Goal: Information Seeking & Learning: Find specific fact

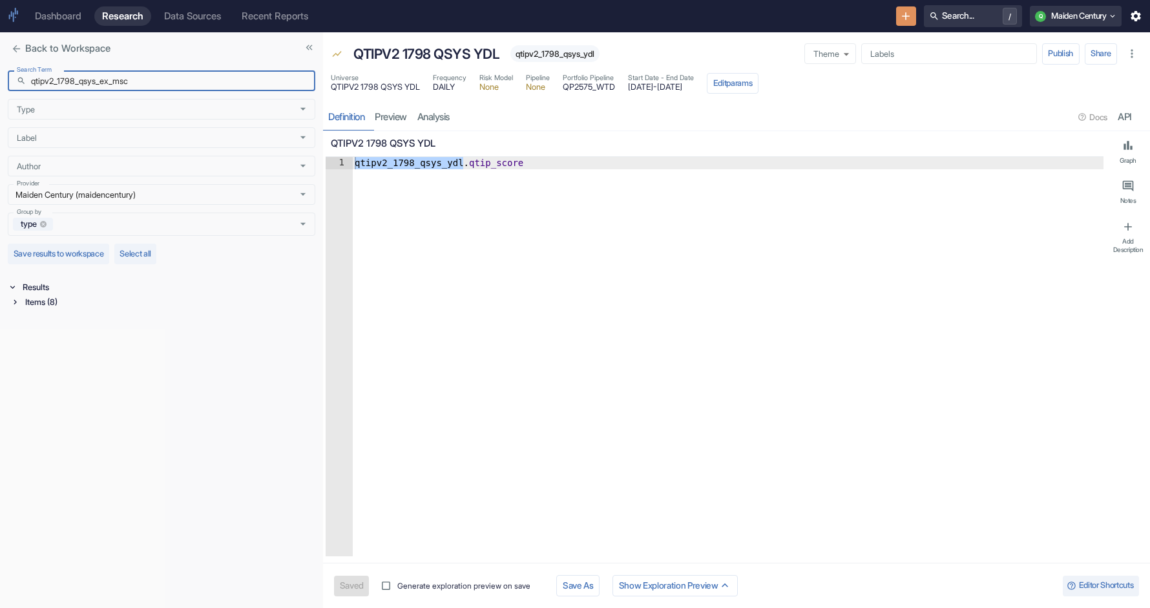
type input "qtipv2_1798_qsys_ex_msc"
click at [12, 299] on icon at bounding box center [14, 301] width 9 height 9
click at [27, 321] on div "Signal / Alpha Model (1)" at bounding box center [170, 317] width 290 height 15
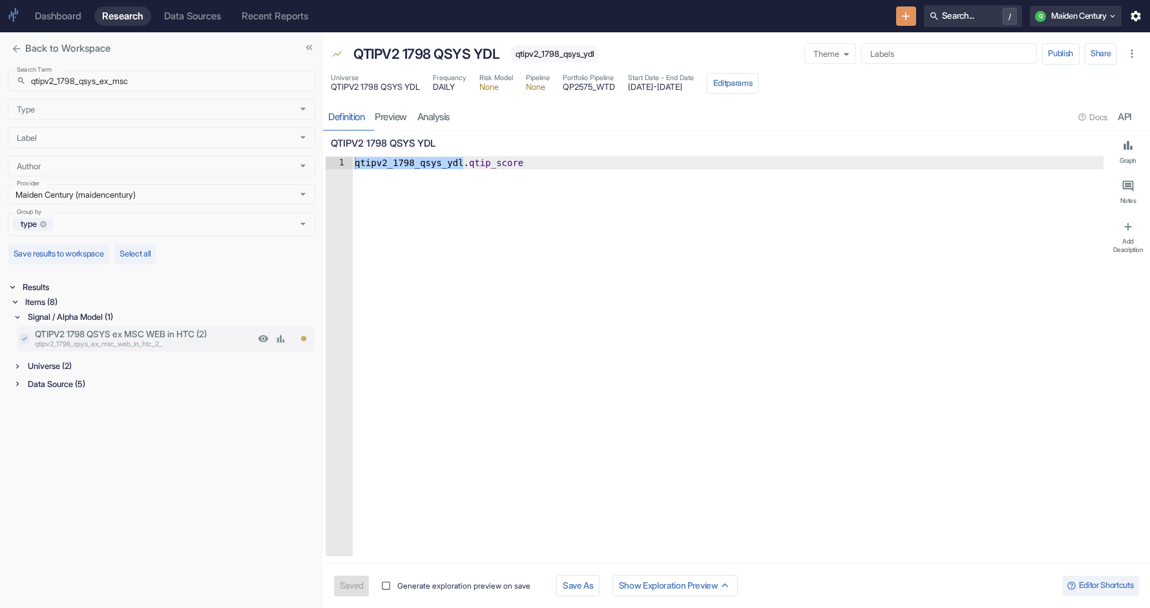
click at [169, 348] on p "qtipv2_1798_qsys_ex_msc_web_in_htc_2_" at bounding box center [145, 345] width 220 height 10
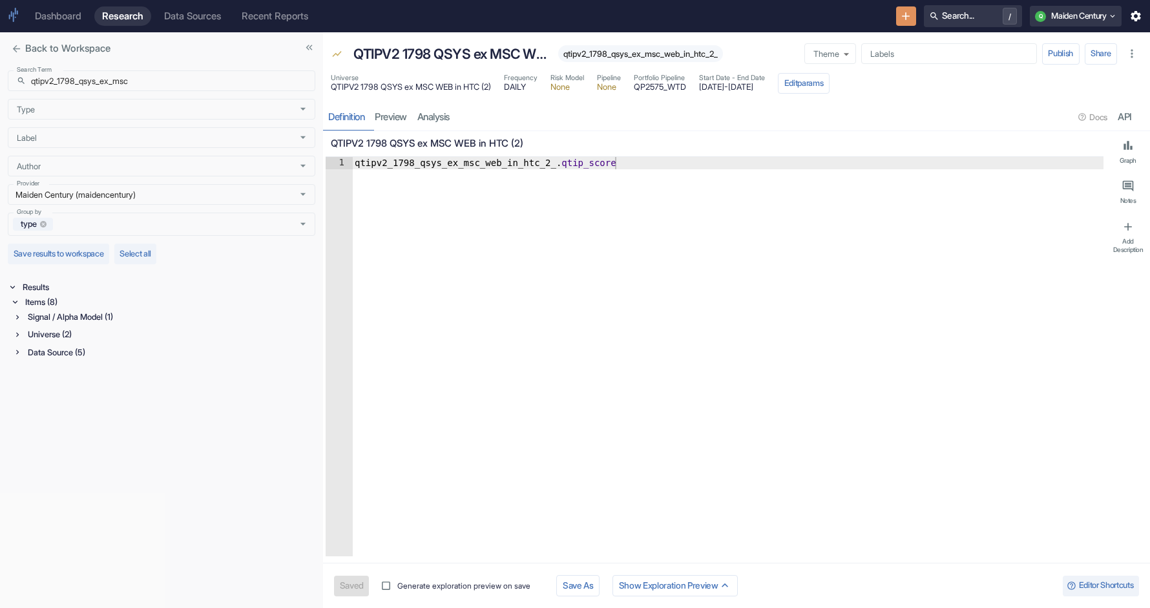
click at [25, 317] on div "Signal / Alpha Model (1)" at bounding box center [170, 317] width 290 height 15
type textarea "x"
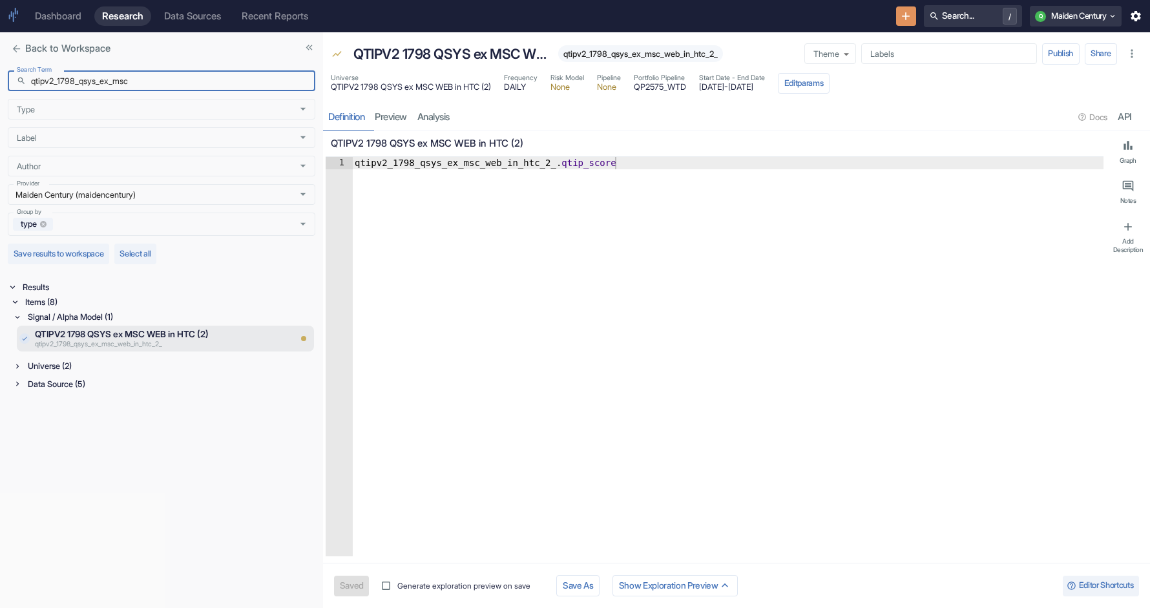
drag, startPoint x: 80, startPoint y: 83, endPoint x: -6, endPoint y: 105, distance: 89.3
click at [0, 105] on html "Dashboard Research Data Sources Recent Reports Search... / Q Maiden Century Bac…" at bounding box center [575, 304] width 1150 height 608
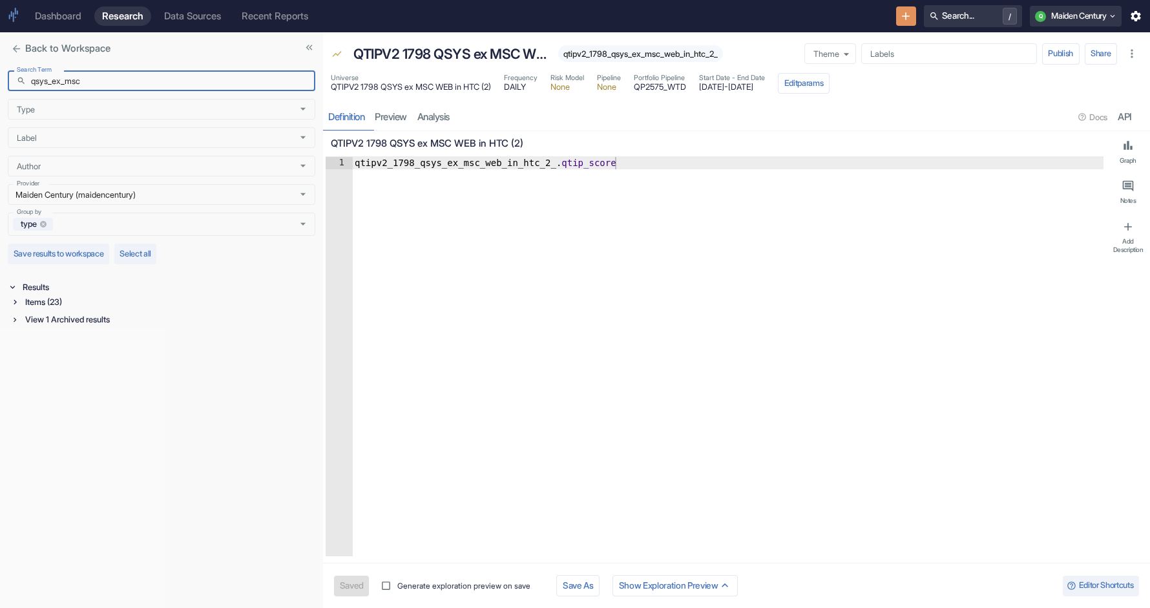
type input "qsys_ex_msc"
click at [66, 304] on div "Items (23)" at bounding box center [169, 302] width 293 height 15
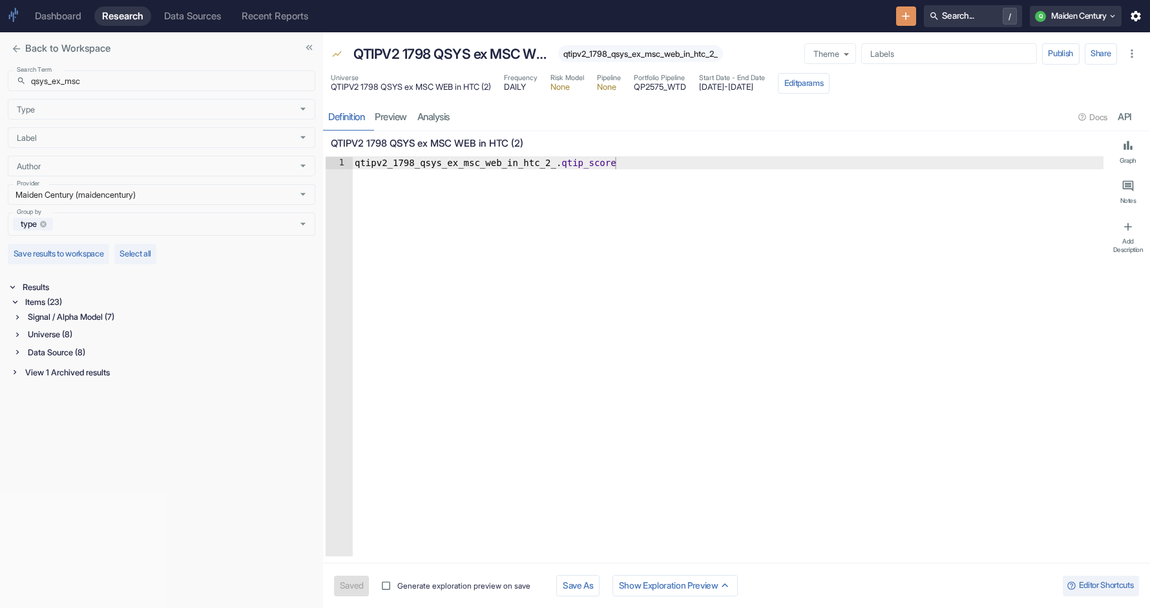
click at [83, 321] on div "Signal / Alpha Model (7)" at bounding box center [170, 317] width 290 height 15
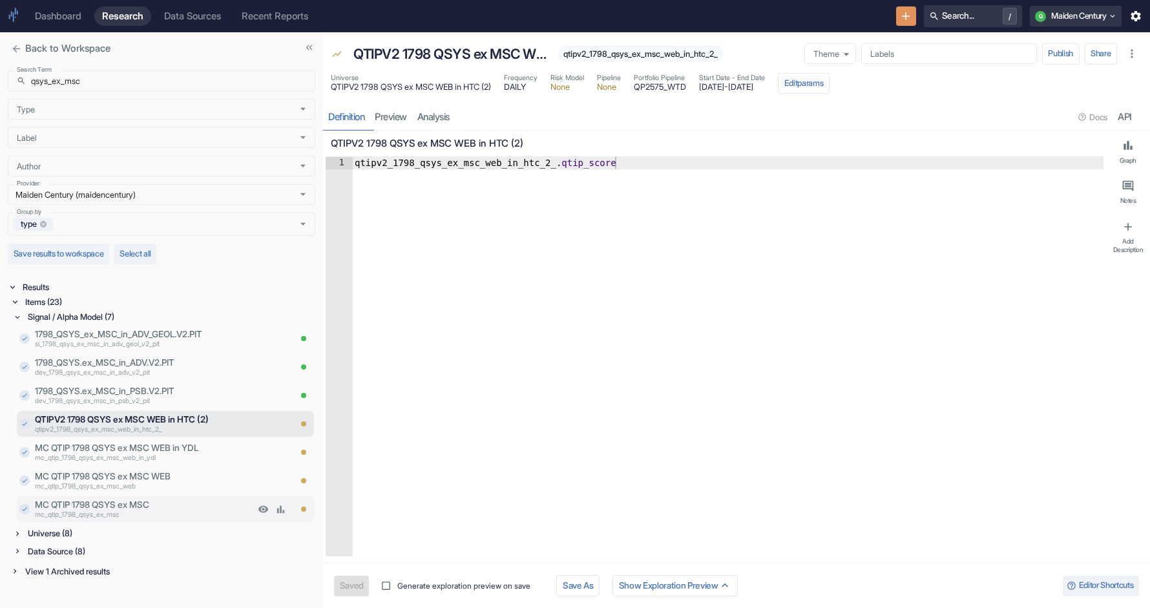
click at [113, 513] on p "mc_qtip_1798_qsys_ex_msc" at bounding box center [145, 516] width 220 height 10
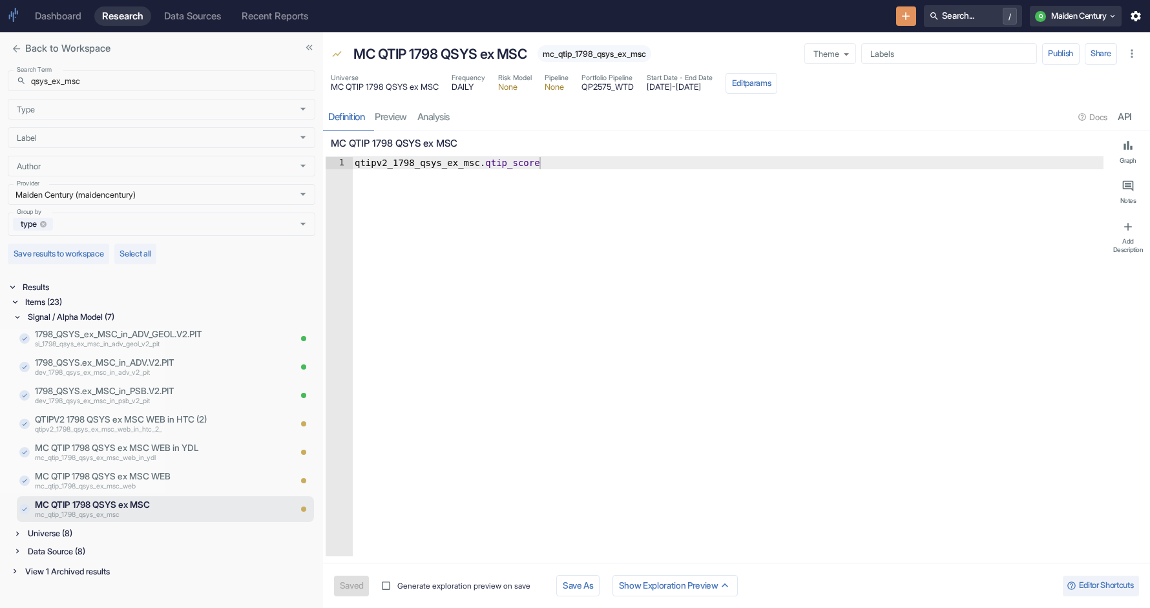
type textarea "x"
type textarea "qtipv2_1798_qsys_ex_msc.qtip_score"
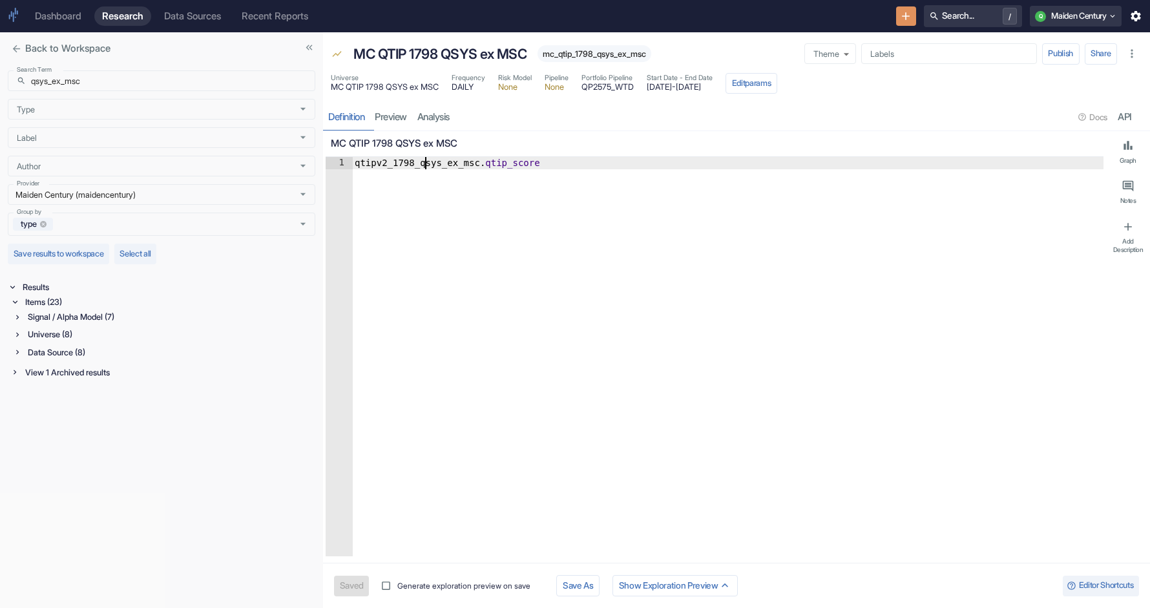
click at [425, 160] on div "qtipv2_1798_qsys_ex_msc . qtip_score" at bounding box center [728, 369] width 752 height 424
type textarea "x"
click at [58, 336] on div "Universe (8)" at bounding box center [170, 334] width 290 height 15
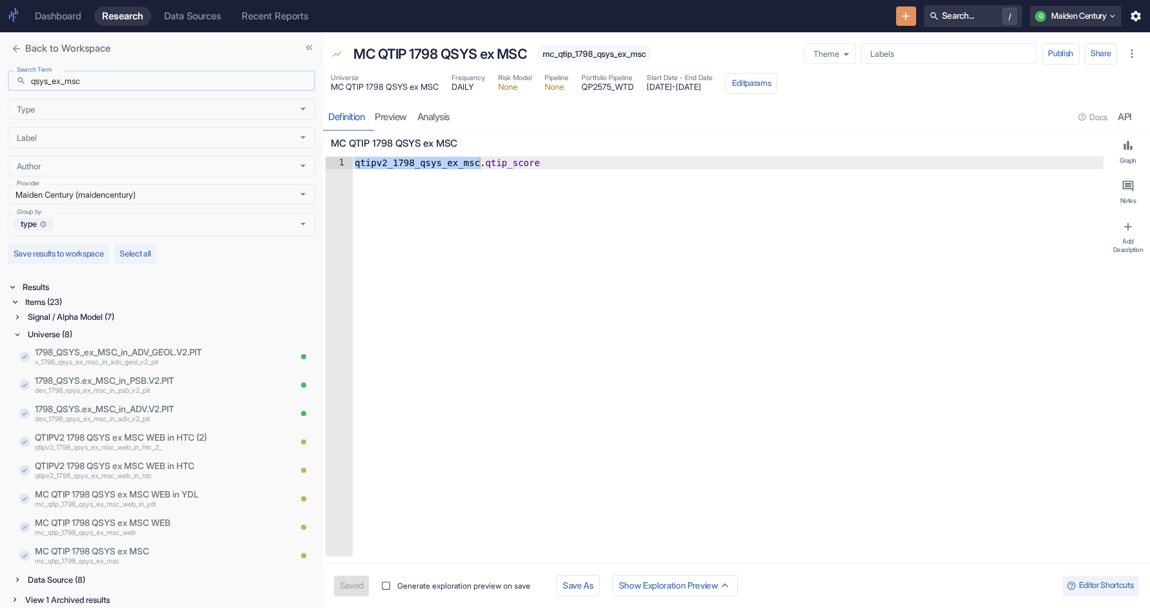
click at [151, 83] on input "qsys_ex_msc" at bounding box center [173, 80] width 284 height 21
paste input "ear_vela_v2_spit"
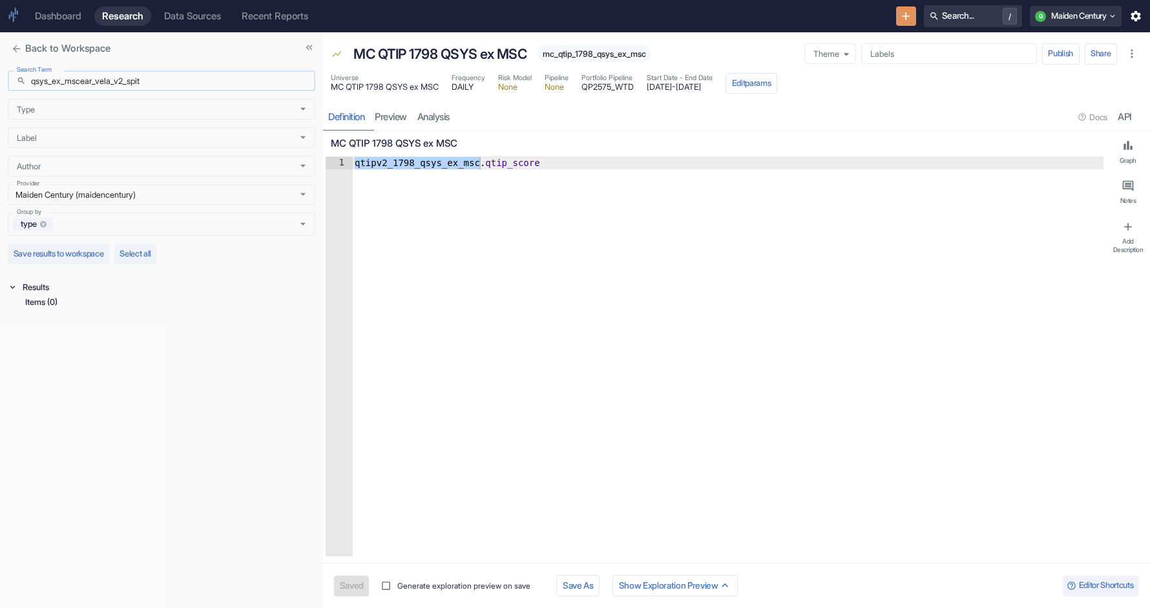
click at [107, 83] on input "qsys_ex_mscear_vela_v2_spit" at bounding box center [173, 80] width 284 height 21
paste input "text"
type input "ear_vela_v2_spit"
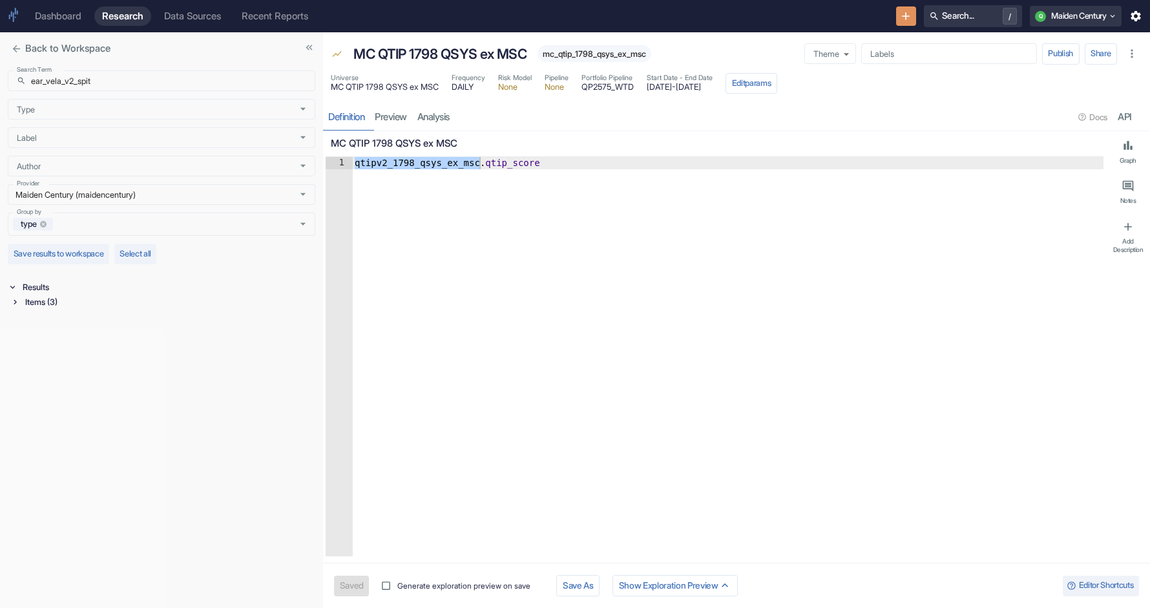
click at [35, 299] on div "Items (3)" at bounding box center [169, 302] width 293 height 15
click at [65, 321] on div "Signal / Alpha Model (1)" at bounding box center [170, 317] width 290 height 15
click at [45, 366] on div "Universe (1)" at bounding box center [170, 366] width 290 height 15
click at [57, 415] on div "Data Source (1)" at bounding box center [170, 415] width 290 height 15
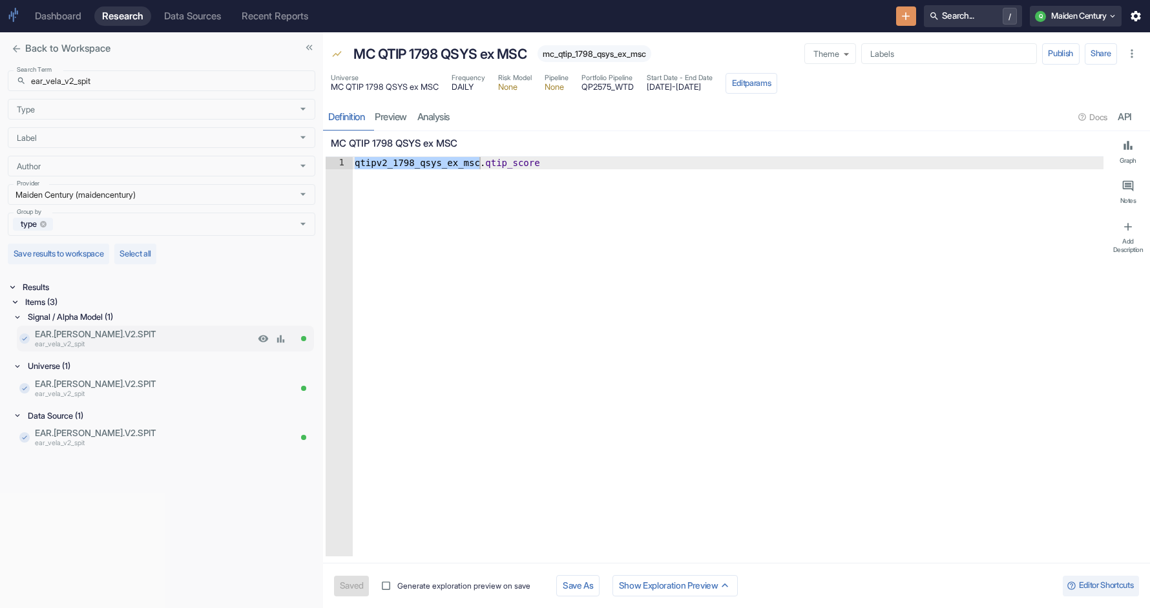
click at [90, 347] on p "ear_vela_v2_spit" at bounding box center [145, 345] width 220 height 10
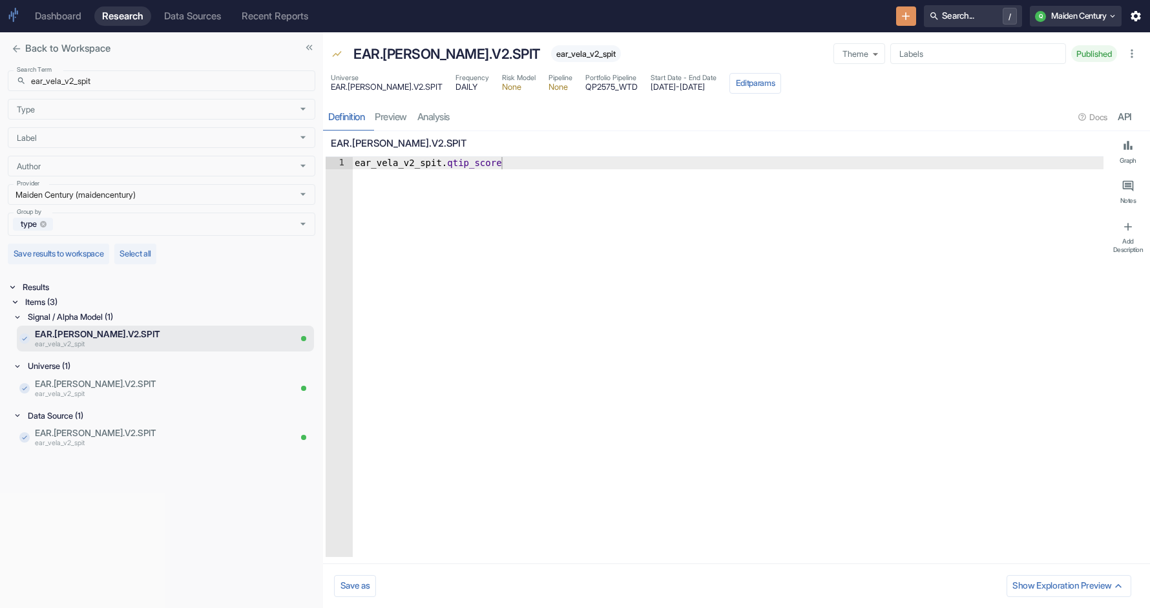
type textarea "x"
type textarea "ear_vela_v2_spit.qtip_score"
click at [390, 164] on div "ear_vela_v2_spit . qtip_score" at bounding box center [728, 369] width 752 height 425
type textarea "x"
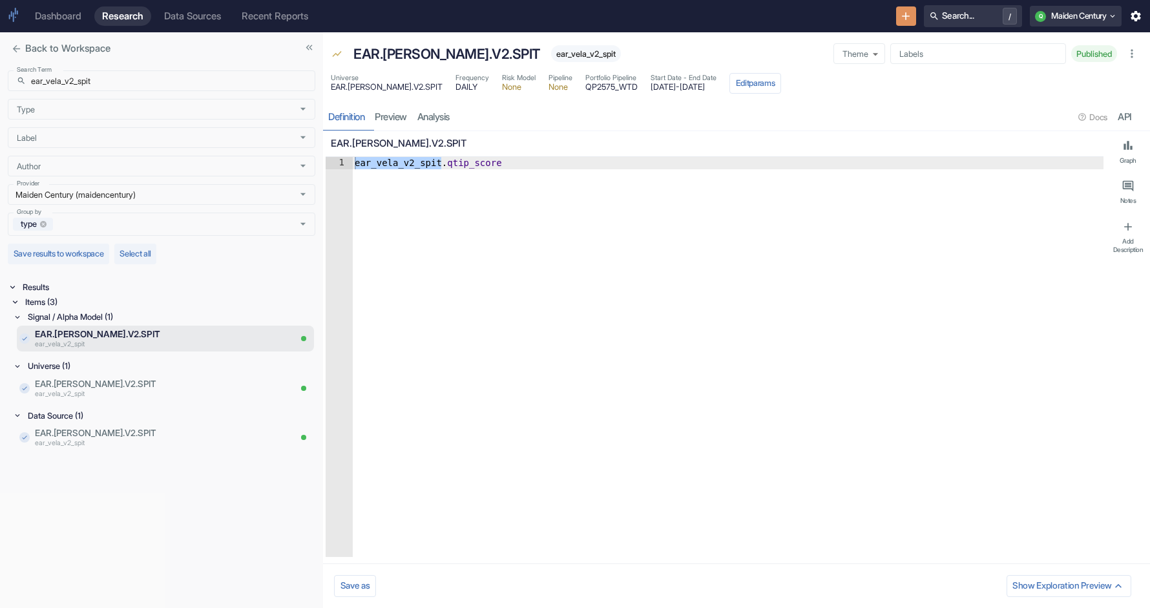
drag, startPoint x: 730, startPoint y: 86, endPoint x: 620, endPoint y: 89, distance: 109.3
click at [620, 89] on div "Universe EAR.[PERSON_NAME].V2.SPIT Frequency DAILY Risk Model None Pipeline Non…" at bounding box center [556, 83] width 450 height 21
copy span "[DATE] - [DATE]"
click at [104, 443] on p "ear_vela_v2_spit" at bounding box center [162, 443] width 255 height 10
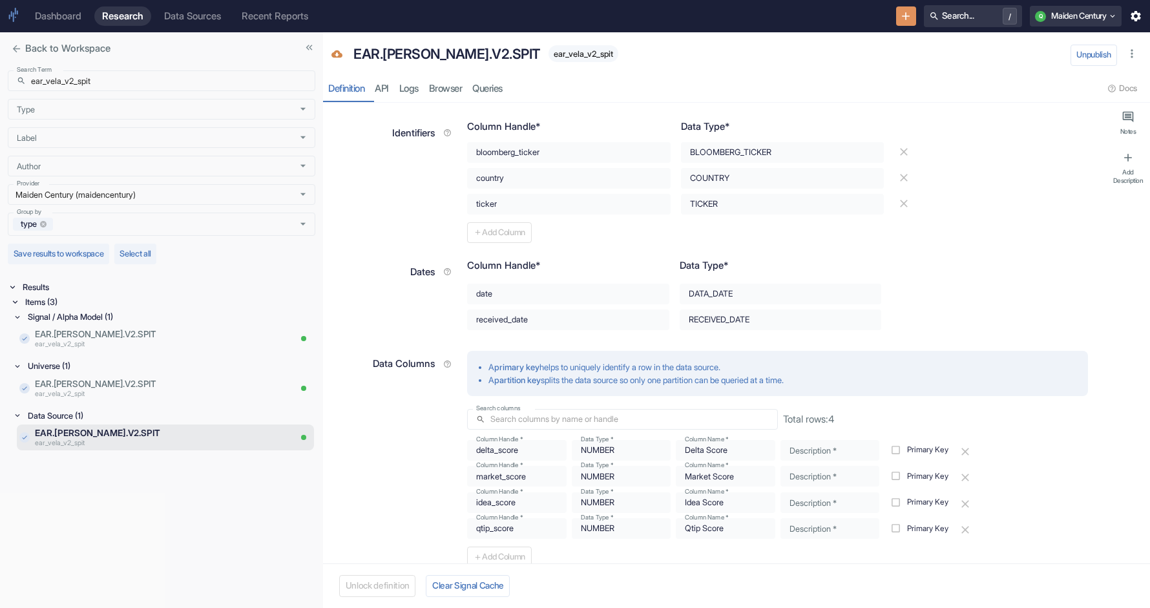
scroll to position [344, 0]
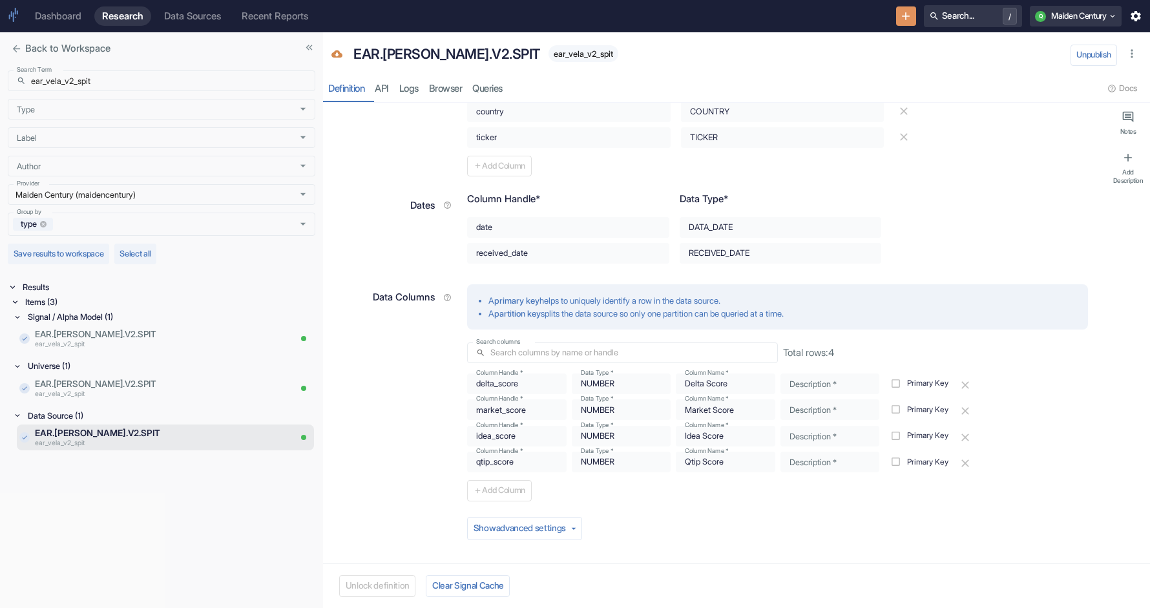
type textarea "x"
click at [93, 381] on p "EAR.[PERSON_NAME].V2.SPIT" at bounding box center [145, 383] width 220 height 13
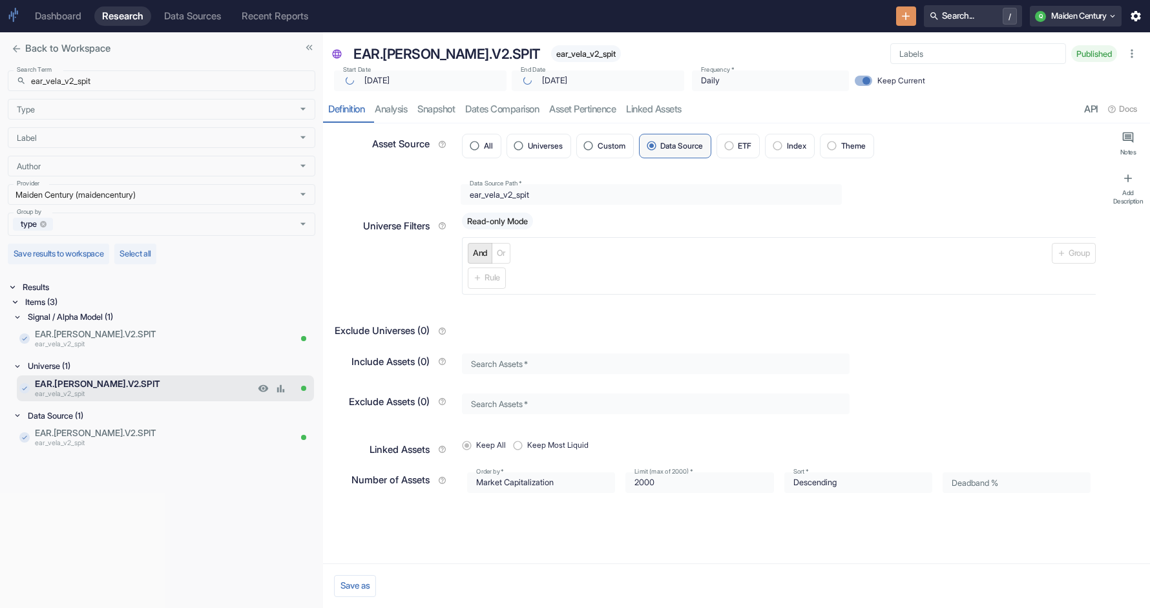
type textarea "x"
type input "[DATE]"
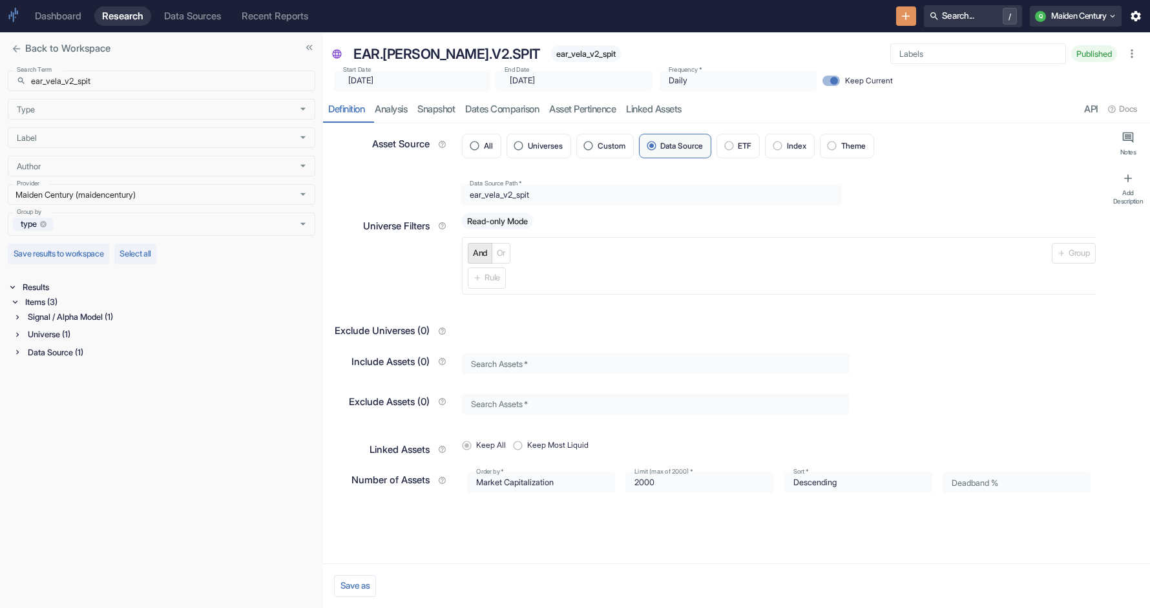
type textarea "x"
click at [132, 81] on input "ear_vela_v2_spit" at bounding box center [173, 80] width 284 height 21
paste input "kpi_v2_spit_"
type input "ear_vkpi_v2_spit_"
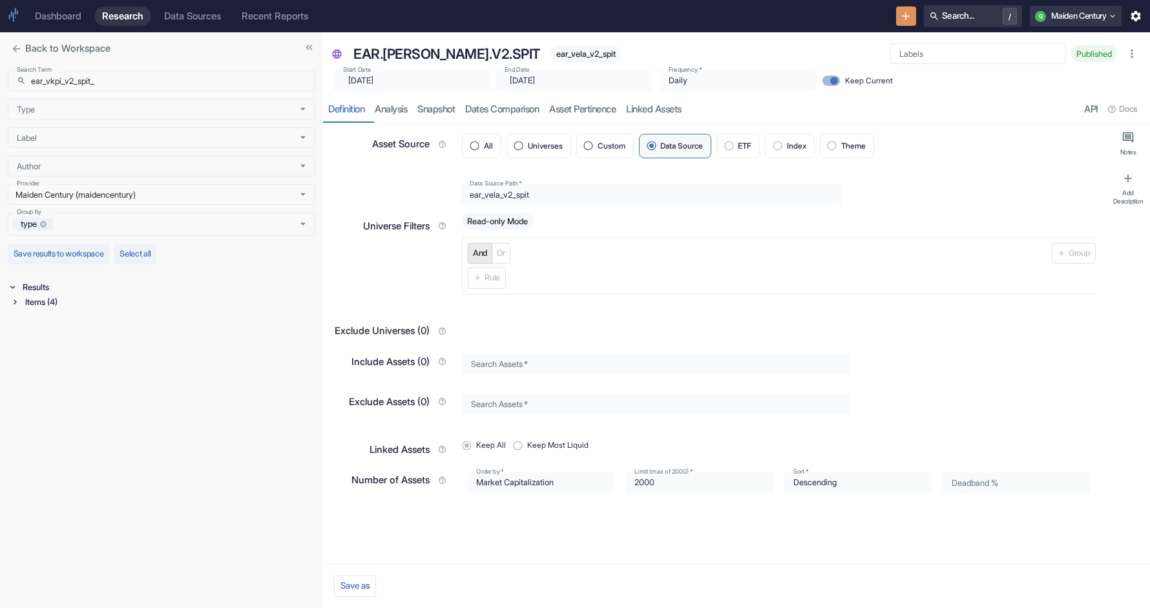
click at [55, 299] on div "Items (4)" at bounding box center [169, 302] width 293 height 15
click at [45, 313] on div "Signal / Alpha Model (1)" at bounding box center [170, 317] width 290 height 15
click at [43, 368] on div "Universe (1)" at bounding box center [170, 366] width 290 height 15
click at [47, 422] on div "Data Source (2)" at bounding box center [170, 415] width 290 height 15
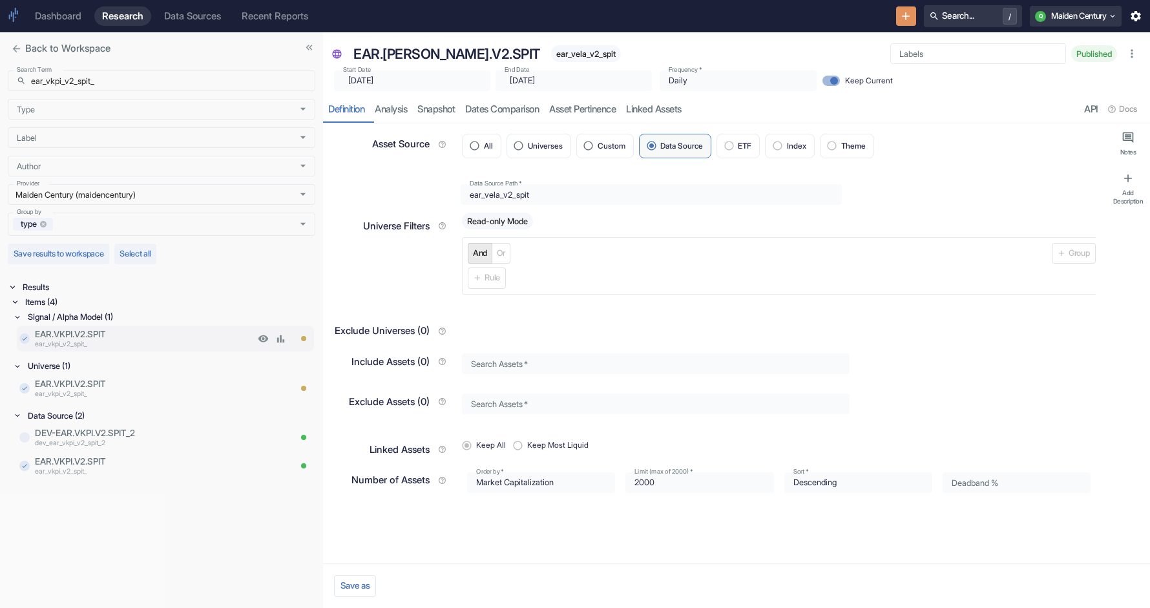
click at [134, 332] on p "EAR.VKPI.V2.SPIT" at bounding box center [145, 334] width 220 height 13
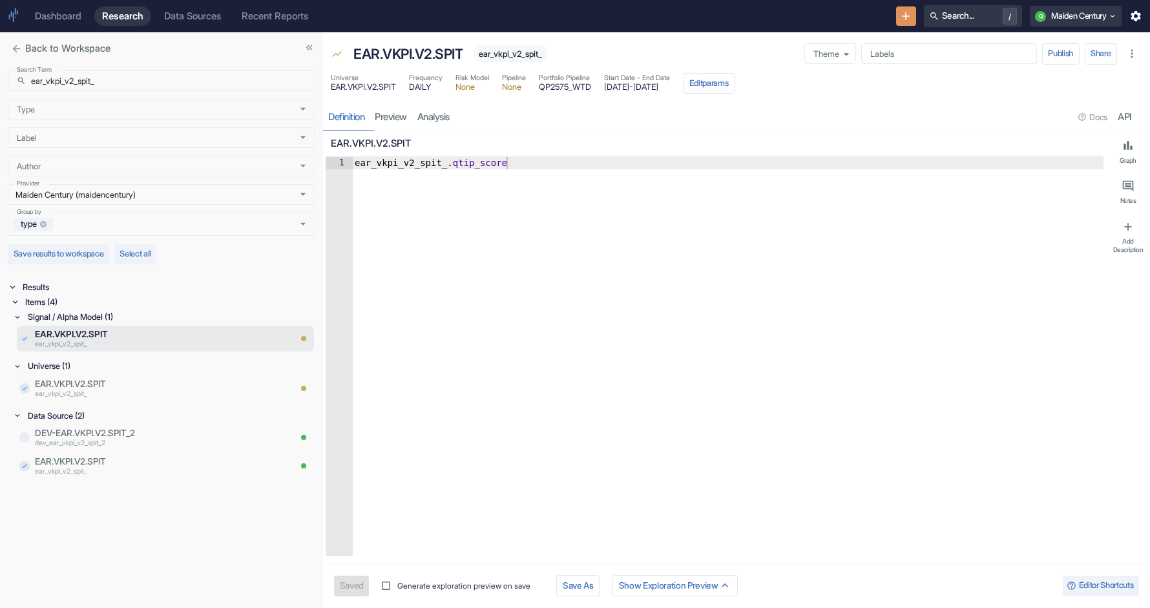
type textarea "x"
drag, startPoint x: 722, startPoint y: 89, endPoint x: 619, endPoint y: 90, distance: 103.4
click at [619, 90] on div "Universe EAR.VKPI.V2.SPIT Frequency DAILY Risk Model None Pipeline None Portfol…" at bounding box center [533, 83] width 404 height 21
copy span "[DATE] - [DATE]"
click at [117, 81] on input "ear_vkpi_v2_spit_" at bounding box center [173, 80] width 284 height 21
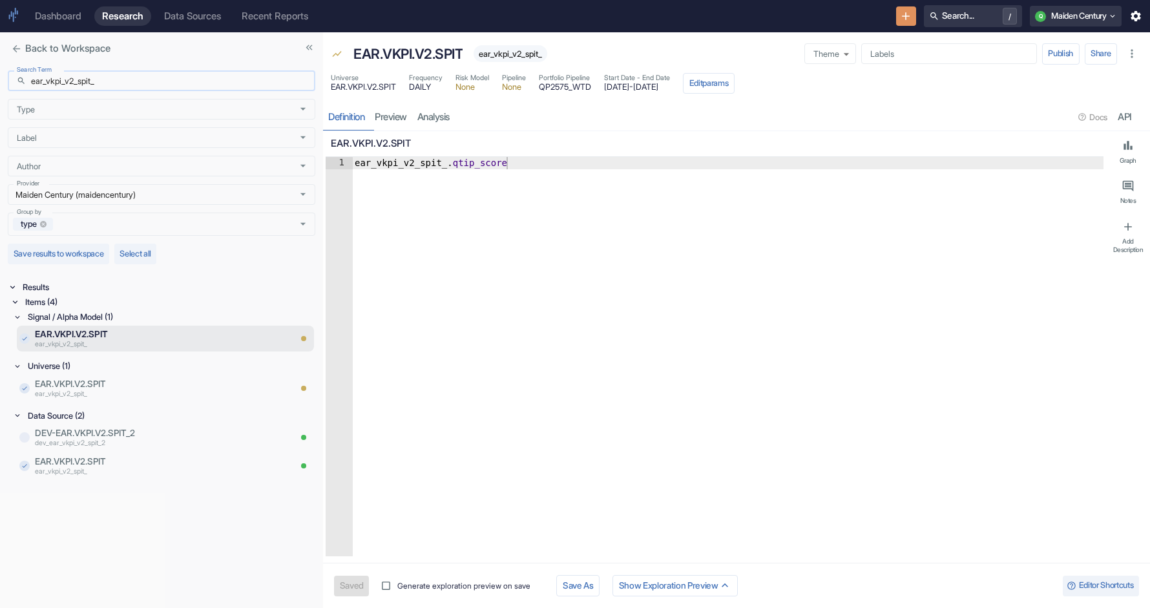
click at [117, 81] on input "ear_vkpi_v2_spit_" at bounding box center [173, 80] width 284 height 21
paste input "fct_blnd_v2_spit"
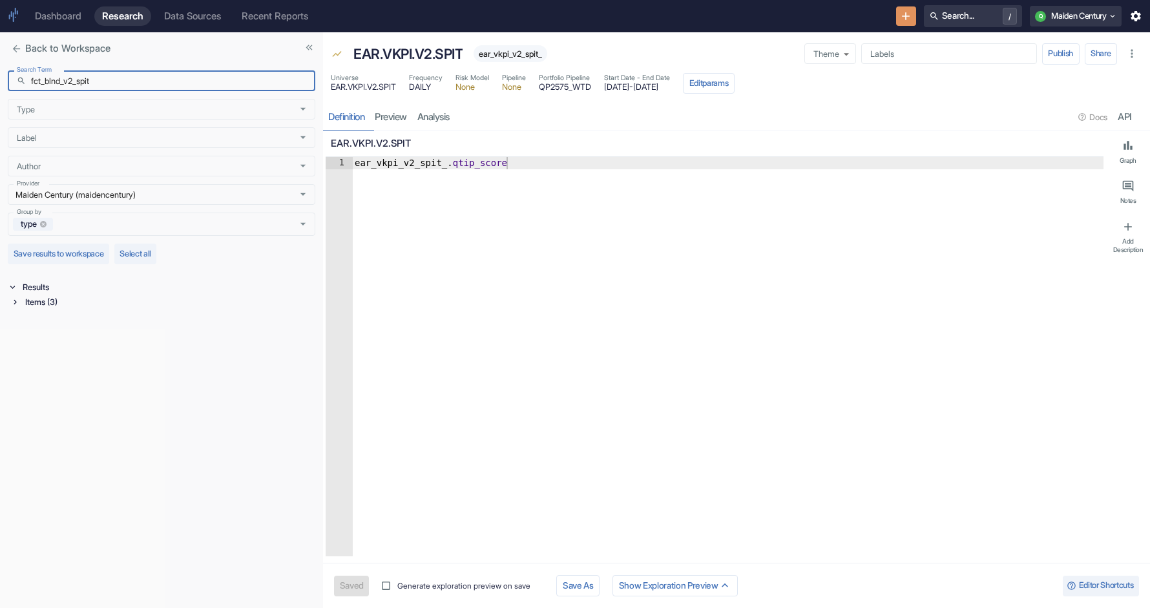
type input "fct_blnd_v2_spit"
click at [77, 301] on div "Items (3)" at bounding box center [169, 302] width 293 height 15
click at [59, 313] on div "Signal / Alpha Model (1)" at bounding box center [170, 317] width 290 height 15
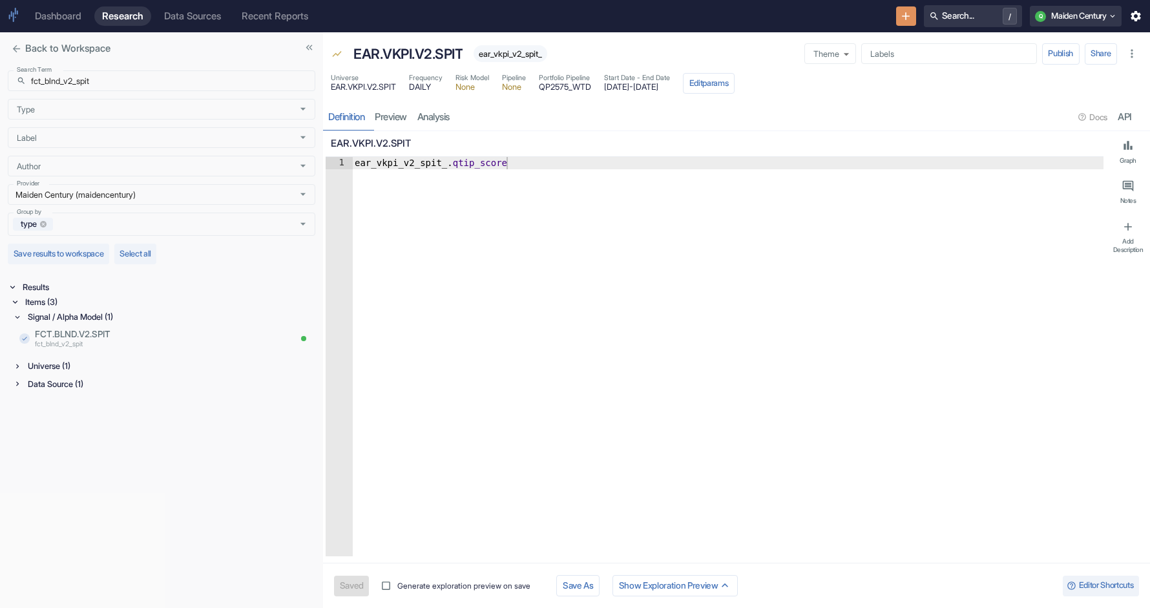
click at [55, 366] on div "Universe (1)" at bounding box center [170, 366] width 290 height 15
click at [70, 418] on div "Data Source (1)" at bounding box center [170, 415] width 290 height 15
click at [94, 344] on p "fct_blnd_v2_spit" at bounding box center [145, 345] width 220 height 10
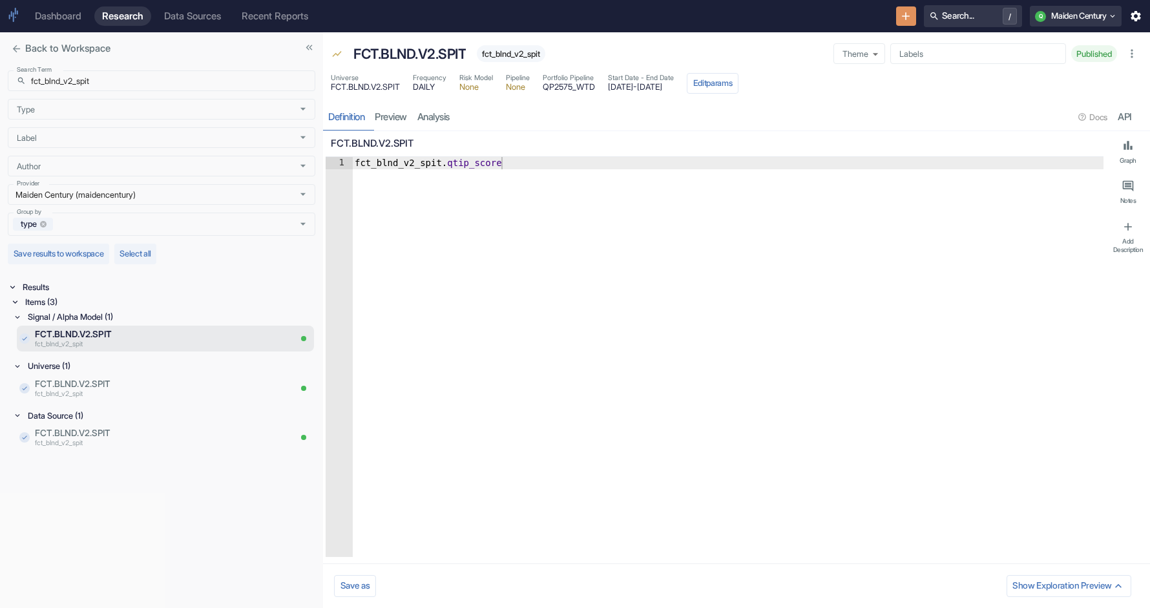
click at [540, 47] on div "fct_blnd_v2_spit" at bounding box center [511, 53] width 69 height 17
type textarea "x"
click at [620, 90] on span "[DATE] - [DATE]" at bounding box center [641, 87] width 66 height 8
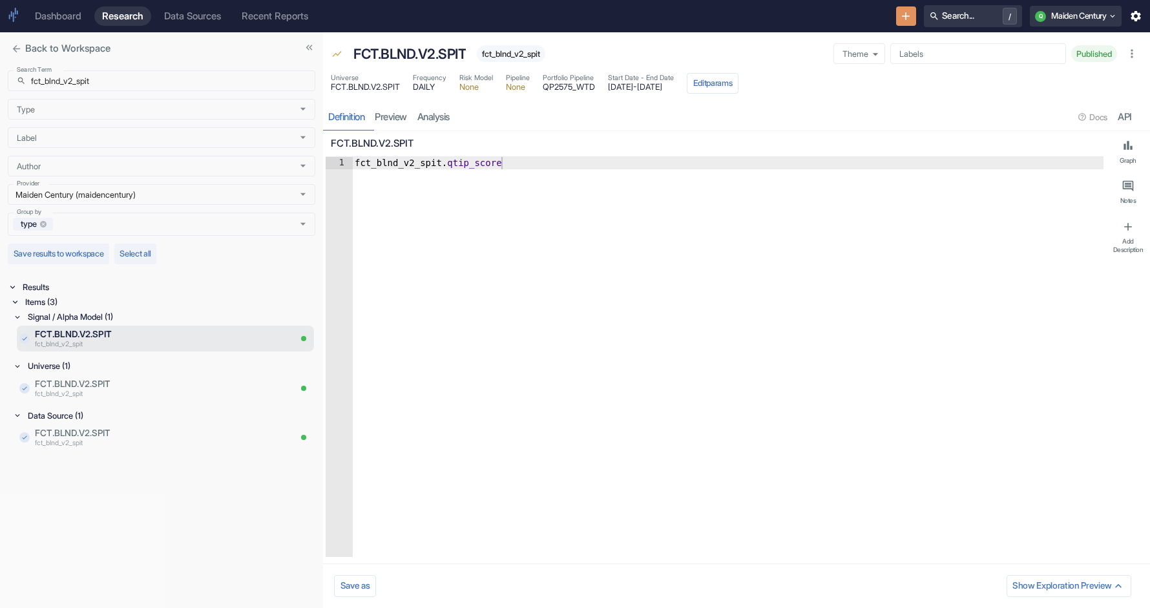
click at [674, 89] on span "[DATE] - [DATE]" at bounding box center [641, 87] width 66 height 8
drag, startPoint x: 721, startPoint y: 89, endPoint x: 625, endPoint y: 88, distance: 95.7
click at [625, 88] on span "[DATE] - [DATE]" at bounding box center [641, 87] width 66 height 8
copy div "[DATE] - [DATE] Edit params Definition preview analysis"
click at [141, 84] on input "fct_blnd_v2_spit" at bounding box center [173, 80] width 284 height 21
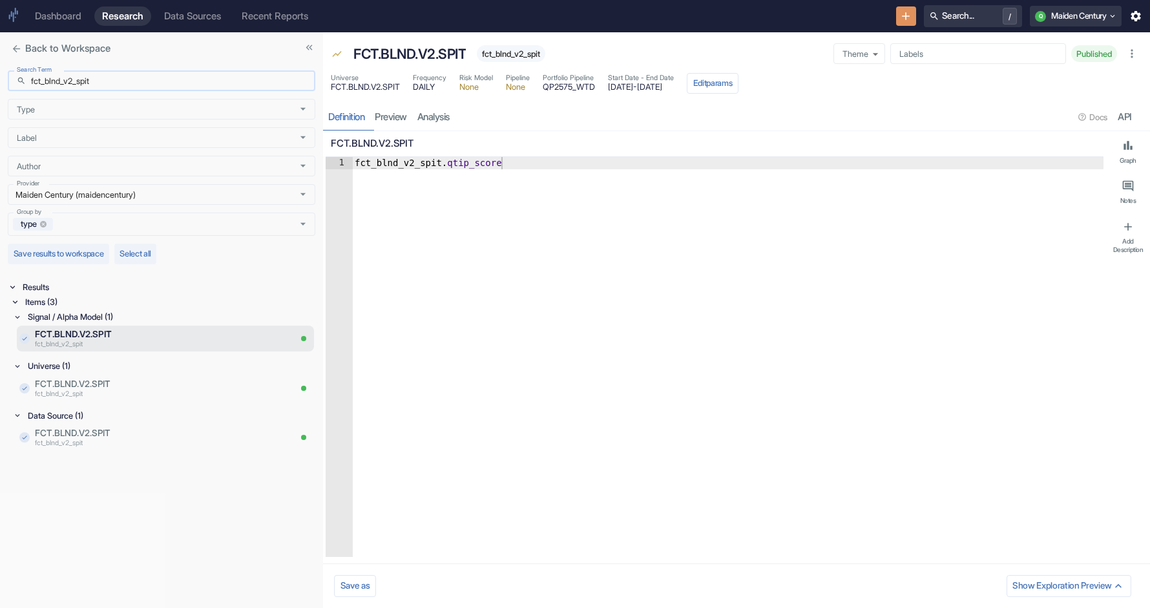
click at [141, 84] on input "fct_blnd_v2_spit" at bounding box center [173, 80] width 284 height 21
paste input "htc_indx"
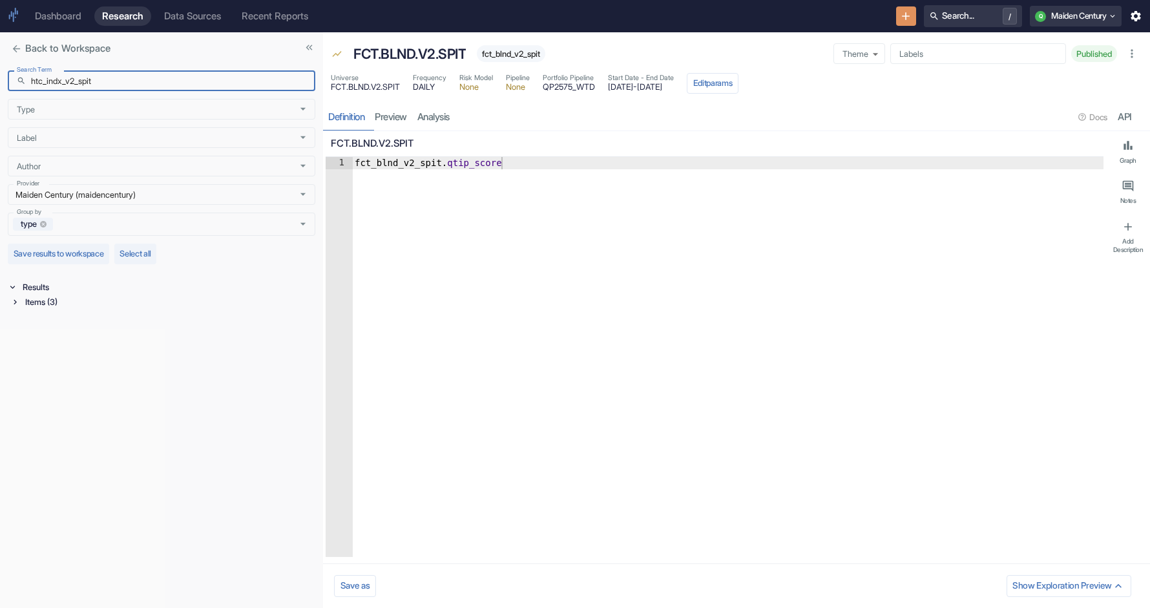
type input "htc_indx_v2_spit"
click at [104, 301] on div "Items (3)" at bounding box center [169, 302] width 293 height 15
click at [72, 314] on div "Signal / Alpha Model (1)" at bounding box center [170, 317] width 290 height 15
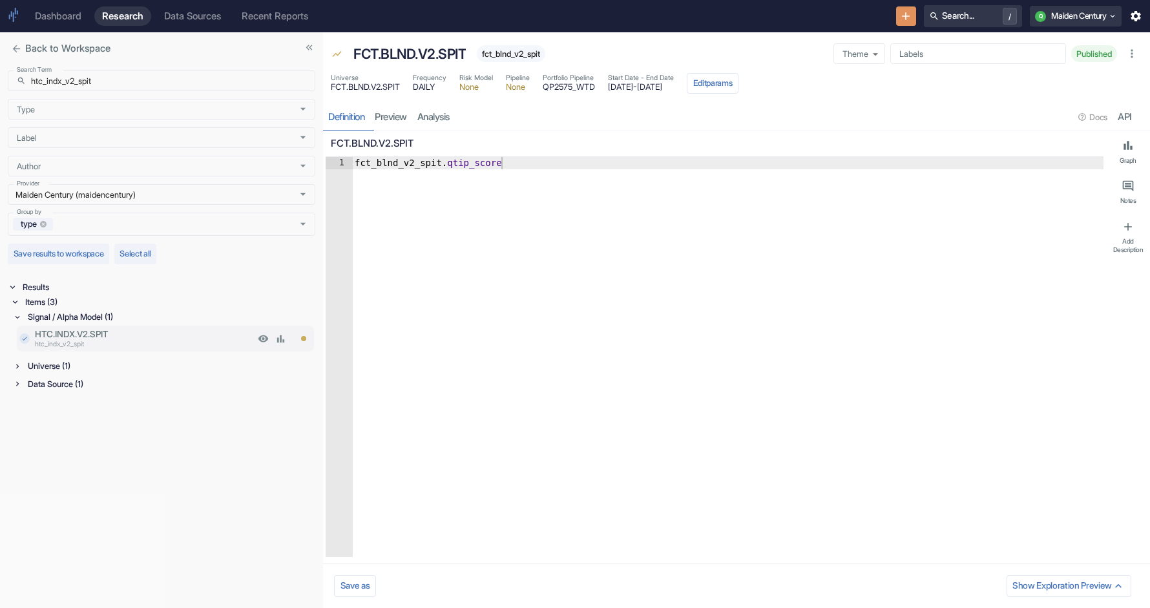
click at [73, 331] on p "HTC.INDX.V2.SPIT" at bounding box center [145, 334] width 220 height 13
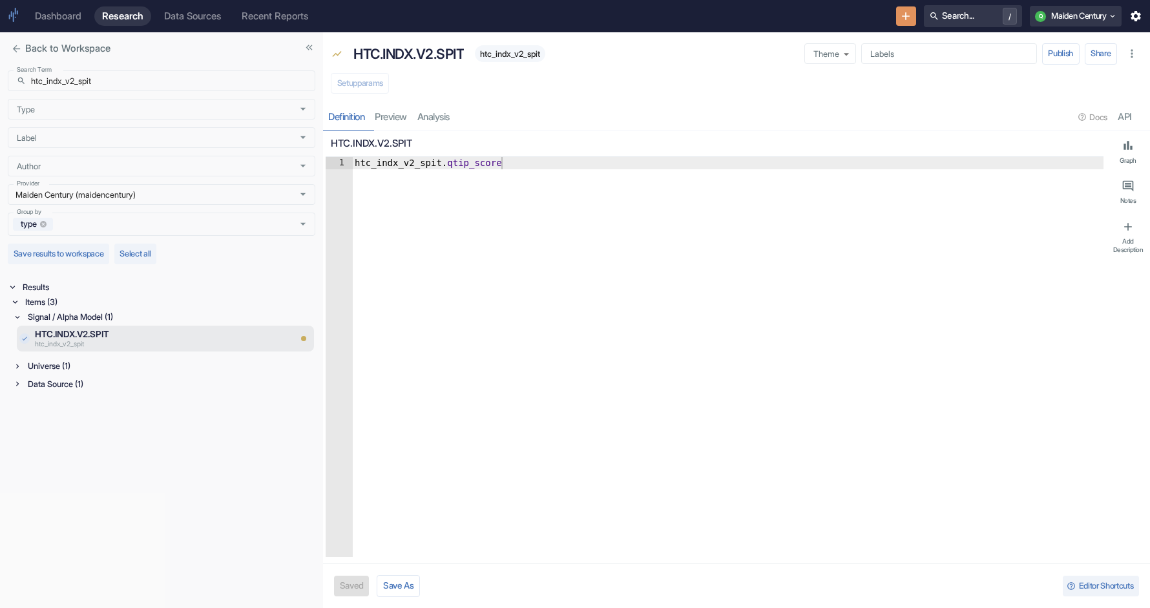
click at [63, 373] on div "Universe (1)" at bounding box center [170, 366] width 290 height 15
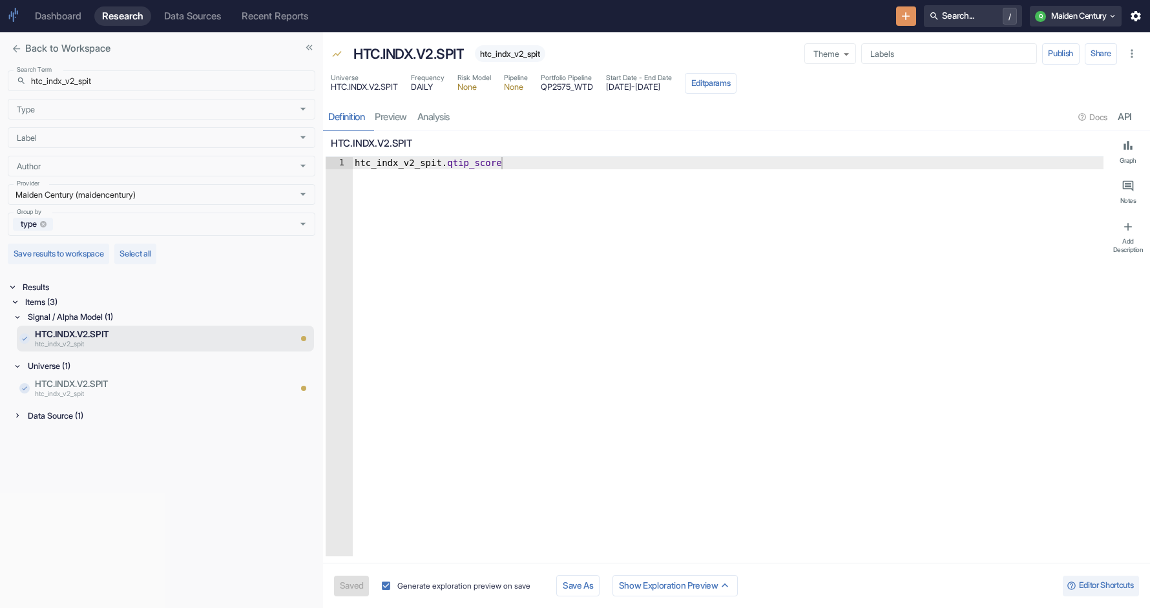
click at [61, 420] on div "Data Source (1)" at bounding box center [170, 415] width 290 height 15
drag, startPoint x: 723, startPoint y: 90, endPoint x: 622, endPoint y: 89, distance: 100.2
click at [622, 89] on div "Universe HTC.INDX.V2.SPIT Frequency DAILY Risk Model None Pipeline None Portfol…" at bounding box center [534, 83] width 406 height 21
type textarea "x"
click at [619, 87] on div "Universe HTC.INDX.V2.SPIT Frequency DAILY Risk Model None Pipeline None Portfol…" at bounding box center [534, 83] width 406 height 21
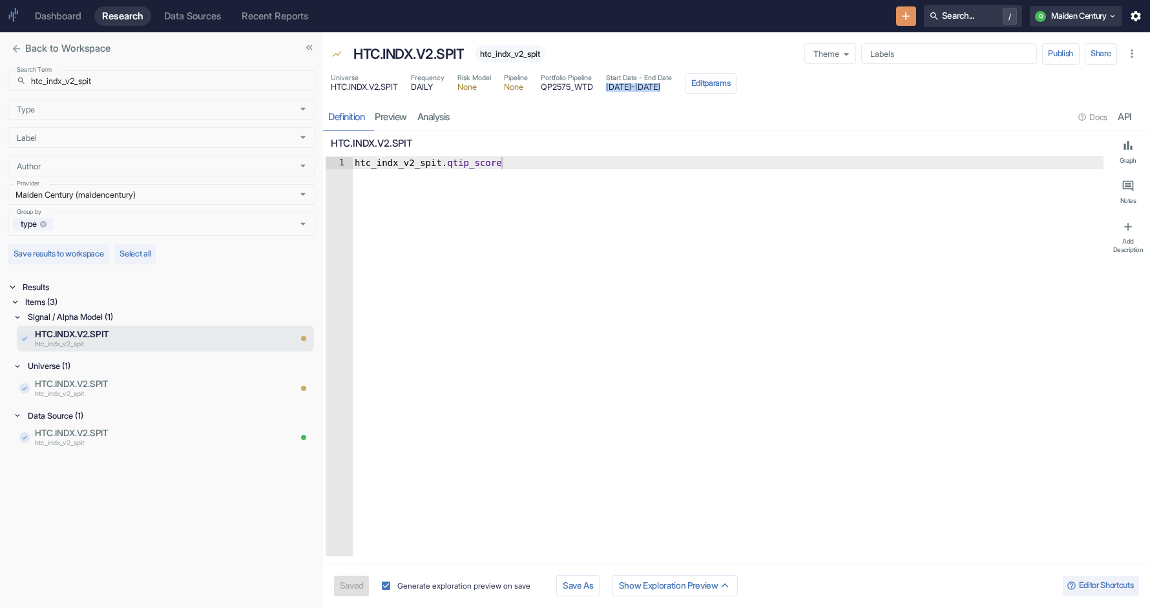
drag, startPoint x: 729, startPoint y: 87, endPoint x: 619, endPoint y: 89, distance: 110.5
click at [619, 89] on div "Universe HTC.INDX.V2.SPIT Frequency DAILY Risk Model None Pipeline None Portfol…" at bounding box center [534, 83] width 406 height 21
copy div "[DATE] - [DATE] Edit params Definition preview analysis"
click at [142, 83] on input "htc_indx_v2_spit" at bounding box center [173, 80] width 284 height 21
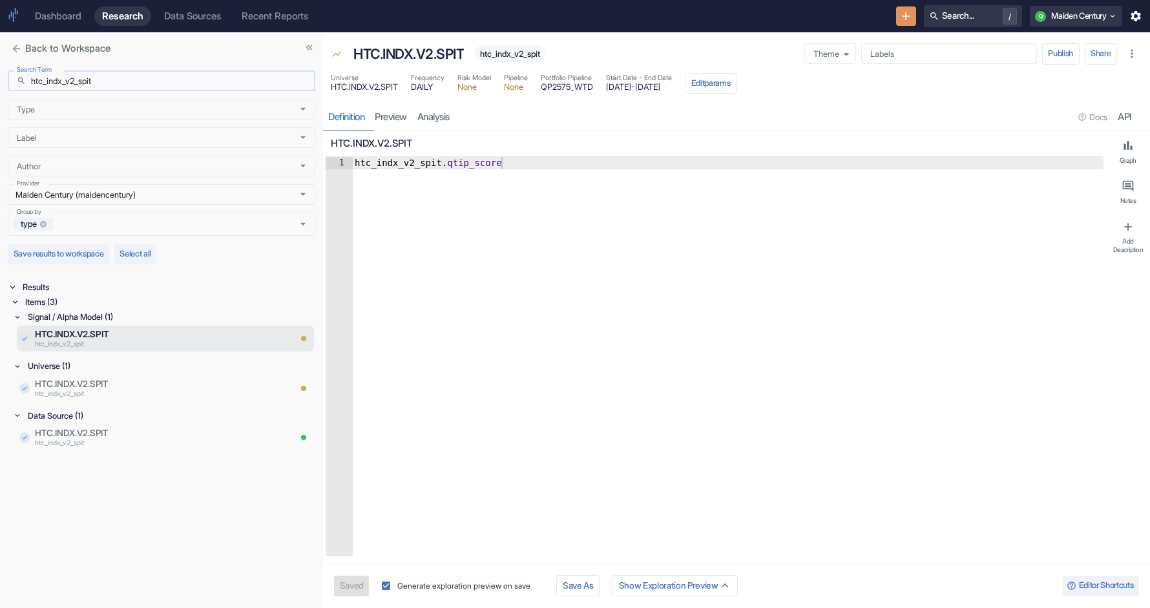
paste input "cei_usdq_v2_spit_5"
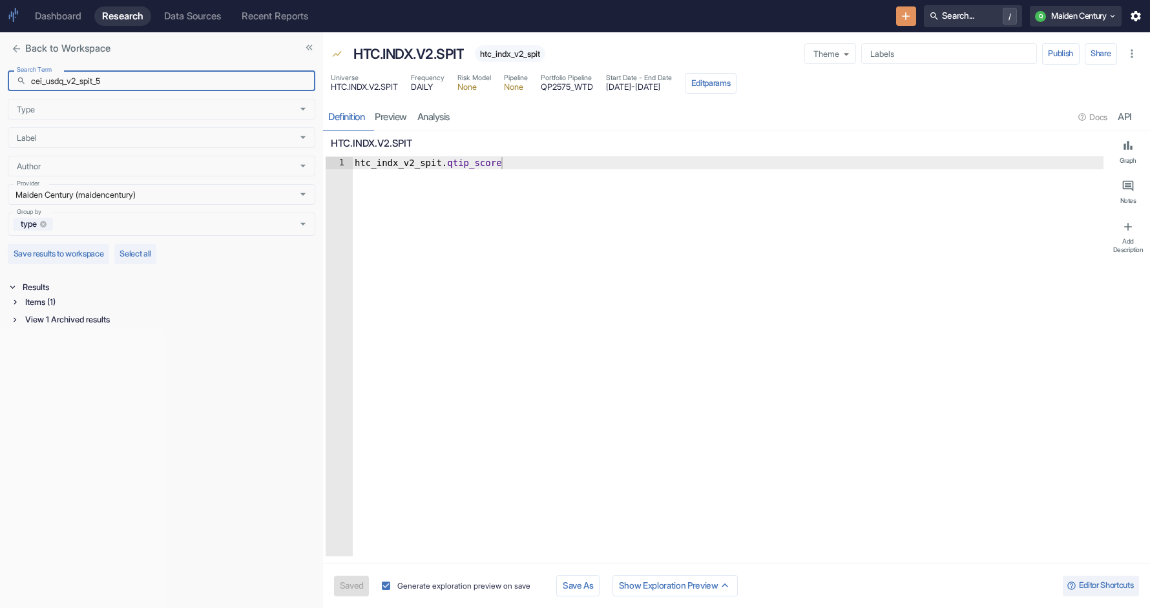
type input "cei_usdq_v2_spit_5"
click at [46, 299] on div "Items (1)" at bounding box center [169, 302] width 293 height 15
click at [53, 313] on div "Signal / Alpha Model (1)" at bounding box center [170, 317] width 290 height 15
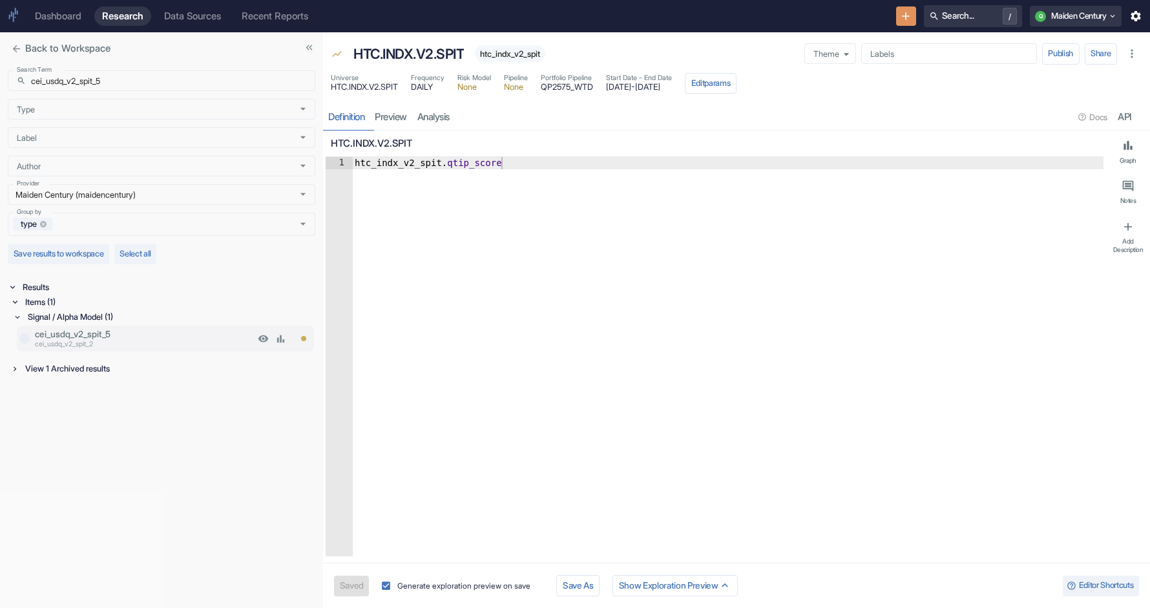
click at [114, 335] on p "cei_usdq_v2_spit_5" at bounding box center [145, 334] width 220 height 13
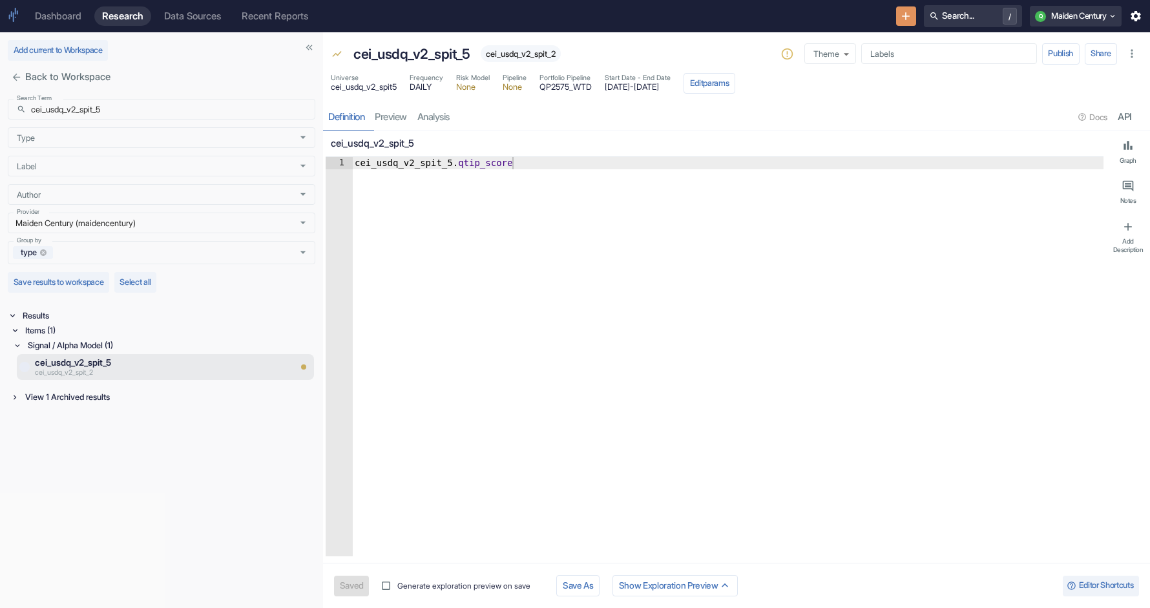
click at [87, 397] on div "View 1 Archived results" at bounding box center [169, 397] width 293 height 15
click at [47, 386] on div "Data Source (1)" at bounding box center [170, 381] width 290 height 15
click at [49, 349] on div "Signal / Alpha Model (1)" at bounding box center [170, 345] width 290 height 15
type textarea "x"
type textarea "cei_usdq_v2_spit_5.qtip_score"
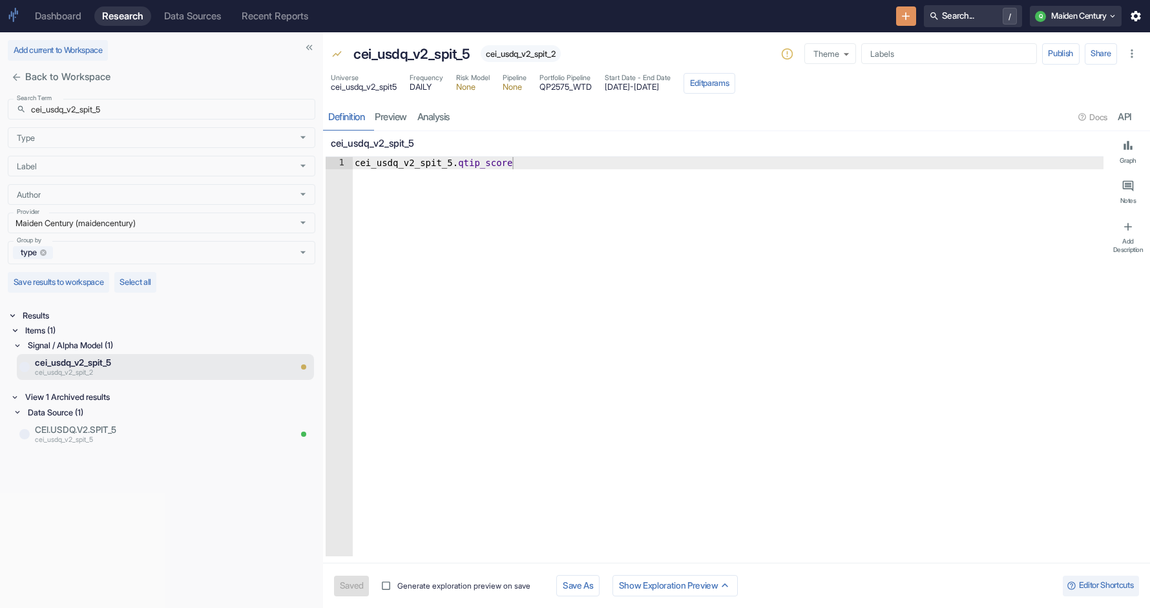
click at [427, 162] on div "cei_usdq_v2_spit_5 . qtip_score" at bounding box center [728, 369] width 752 height 424
click at [383, 87] on span "cei_usdq_v2_spit5" at bounding box center [364, 87] width 66 height 8
copy span "cei_usdq_v2_spit5"
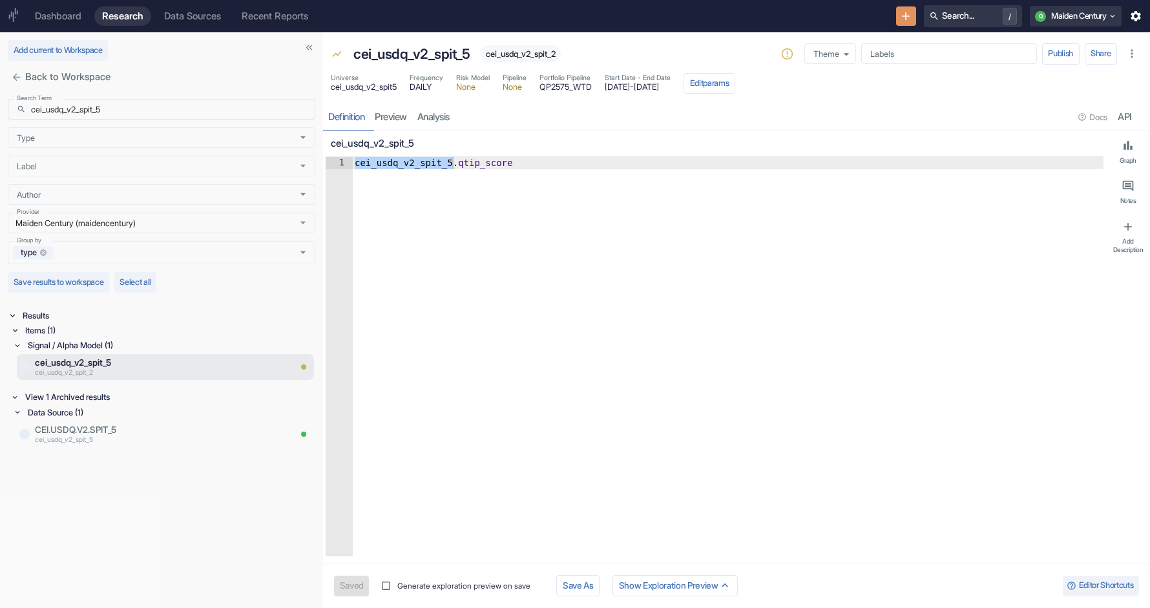
click at [138, 111] on input "cei_usdq_v2_spit_5" at bounding box center [173, 109] width 284 height 21
paste input "text"
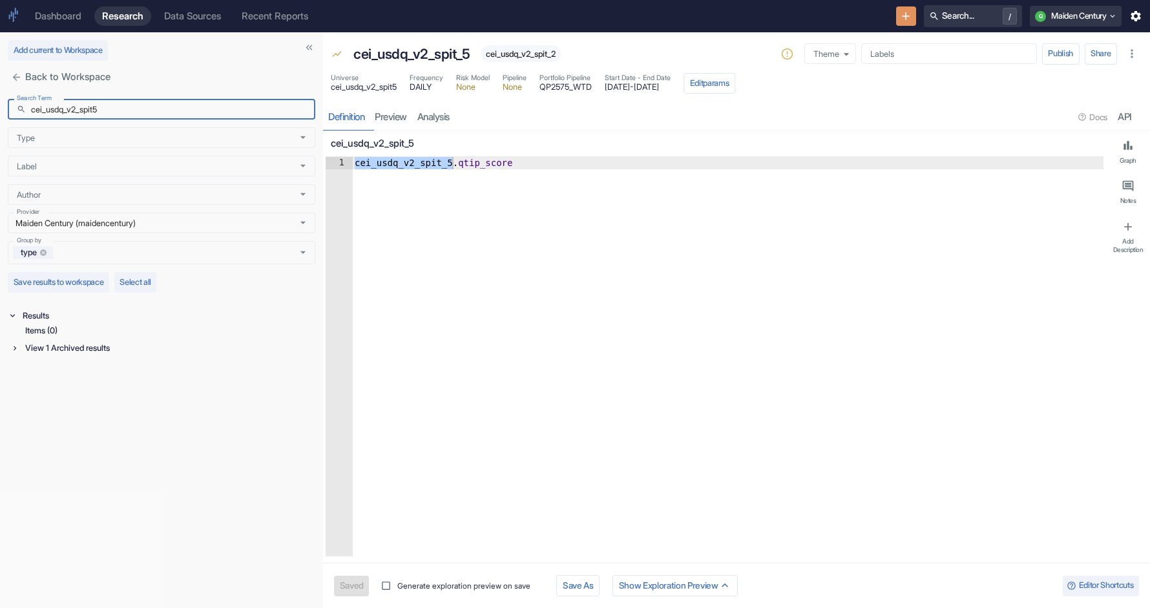
type input "cei_usdq_v2_spit5"
click at [56, 351] on div "View 1 Archived results" at bounding box center [169, 348] width 293 height 15
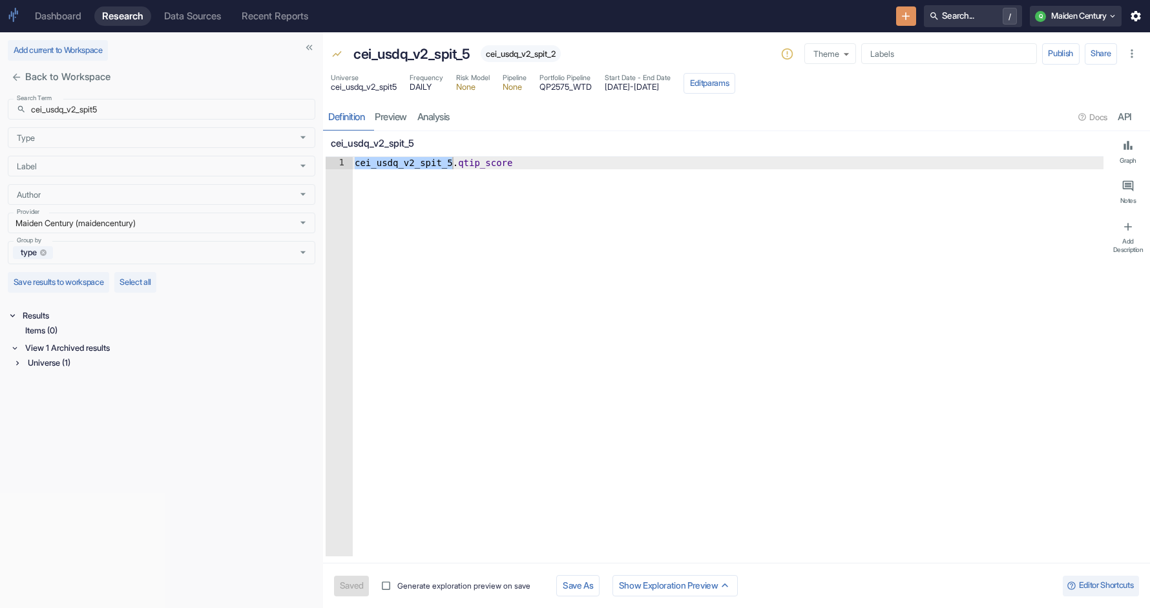
click at [62, 366] on div "Universe (1)" at bounding box center [170, 362] width 290 height 15
click at [78, 388] on p "cei_usdq_v2_spit_2" at bounding box center [145, 391] width 220 height 10
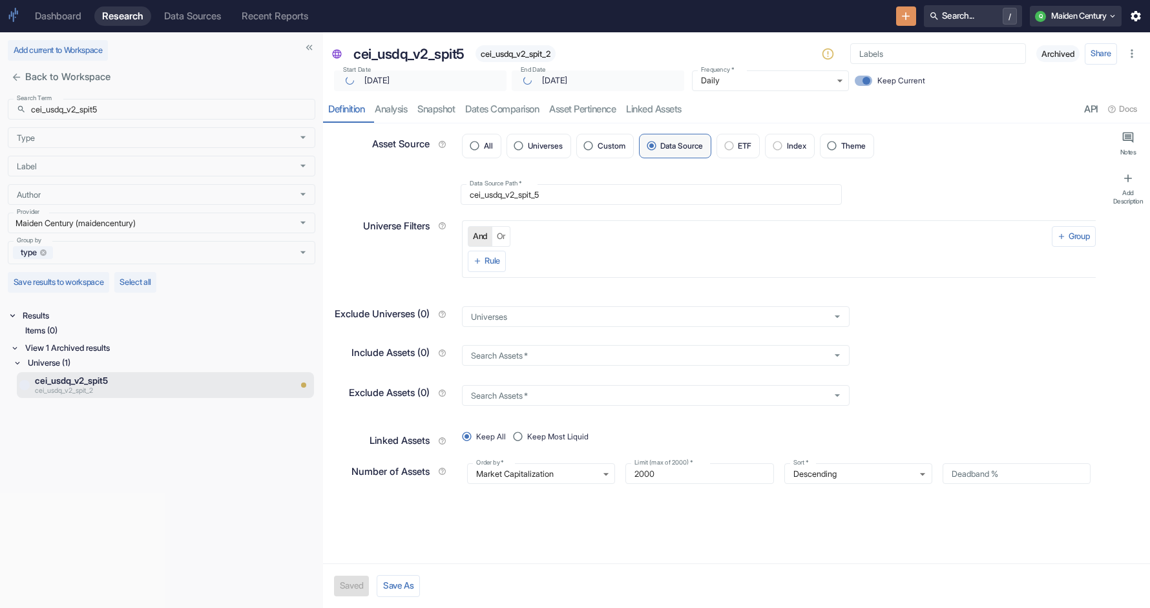
click at [508, 58] on span "cei_usdq_v2_spit_2" at bounding box center [516, 54] width 80 height 10
copy span "cei_usdq_v2_spit_2"
type textarea "x"
click at [181, 116] on input "cei_usdq_v2_spit5" at bounding box center [173, 109] width 284 height 21
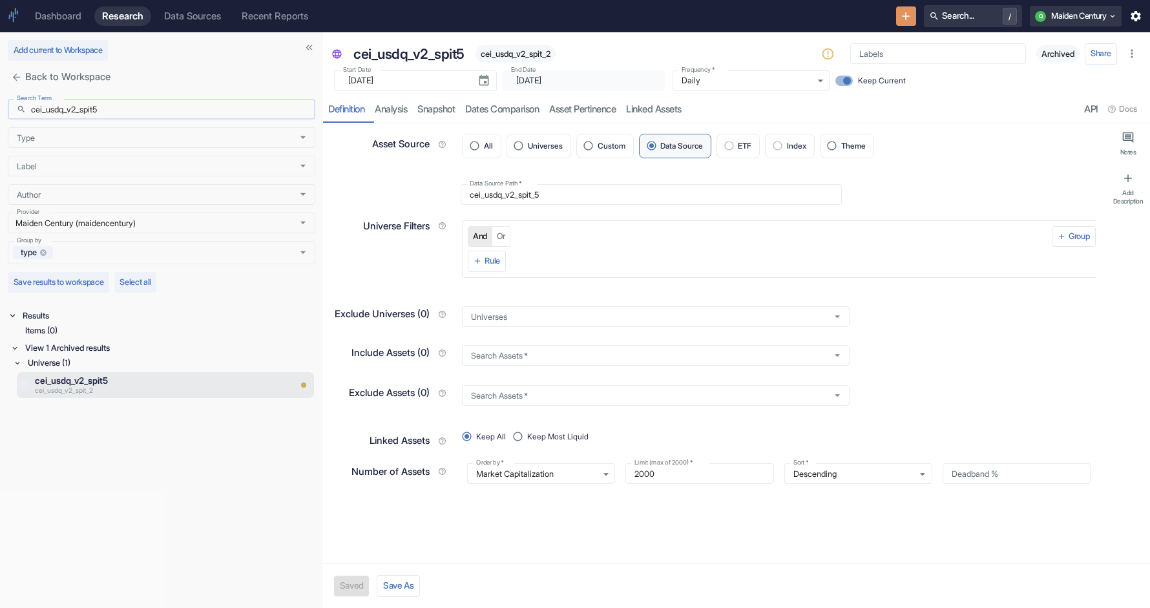
click at [181, 116] on input "cei_usdq_v2_spit5" at bounding box center [173, 109] width 284 height 21
type input "cei_usdq_v2_spit_5"
click at [30, 328] on div "Items (1)" at bounding box center [169, 330] width 293 height 15
click at [103, 350] on div "Signal / Alpha Model (1)" at bounding box center [170, 345] width 290 height 15
click at [109, 362] on p "cei_usdq_v2_spit_5" at bounding box center [145, 362] width 220 height 13
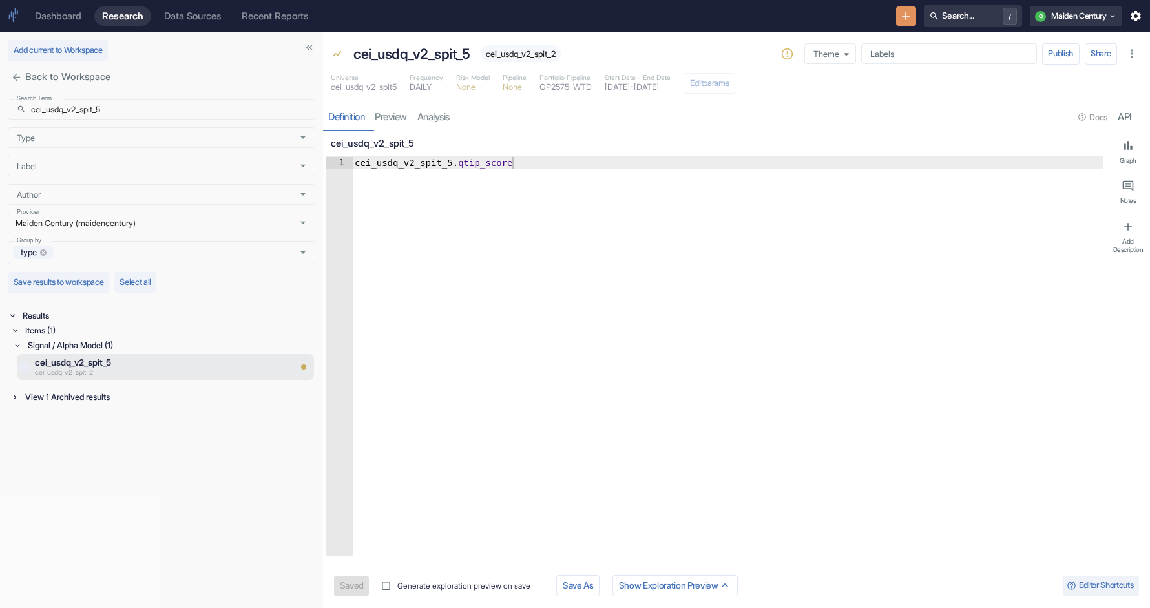
click at [544, 53] on span "cei_usdq_v2_spit_2" at bounding box center [521, 54] width 80 height 10
copy span "cei_usdq_v2_spit_2"
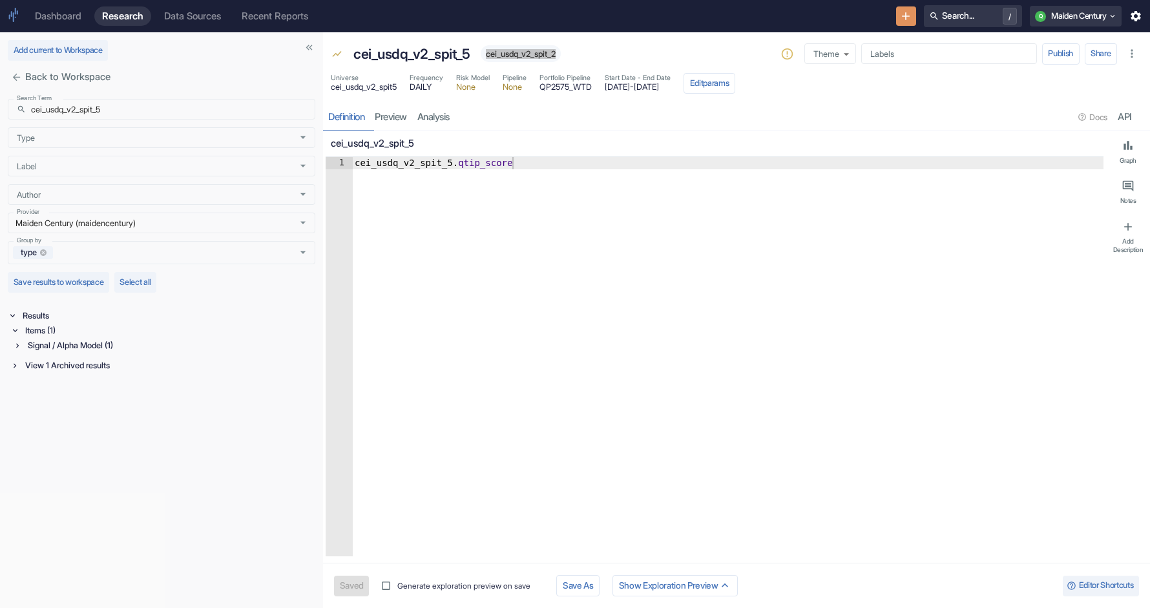
type textarea "x"
click at [367, 87] on span "cei_usdq_v2_spit5" at bounding box center [364, 87] width 66 height 8
copy span "cei_usdq_v2_spit5"
click at [143, 111] on input "cei_usdq_v2_spit_5" at bounding box center [173, 109] width 284 height 21
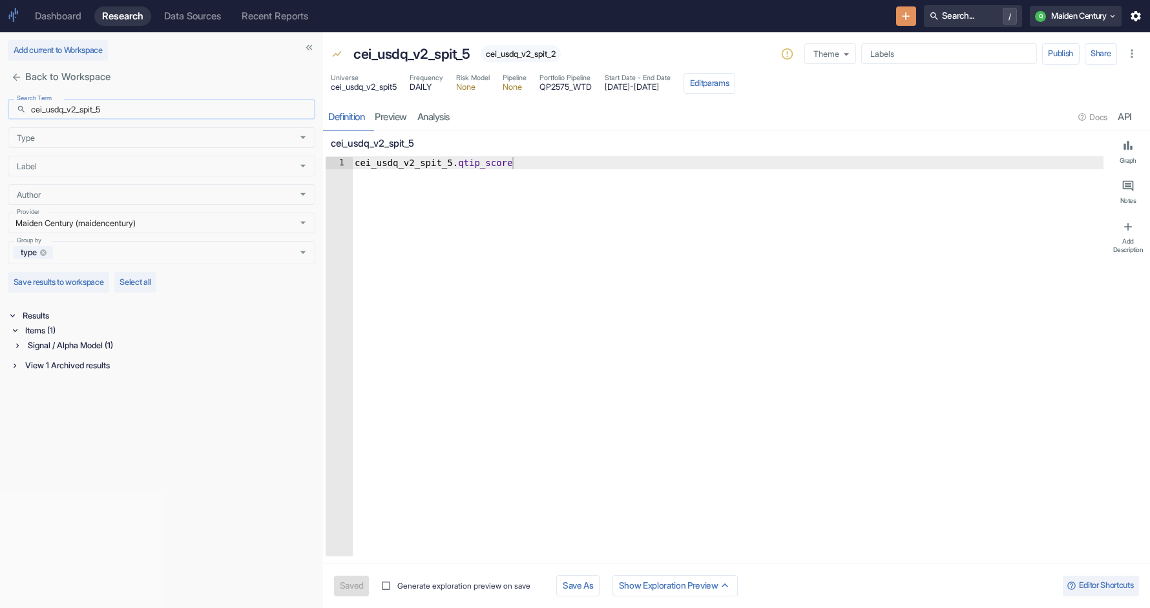
click at [143, 111] on input "cei_usdq_v2_spit_5" at bounding box center [173, 109] width 284 height 21
paste input "text"
type input "cei_usdq_v2_spit5"
click at [87, 341] on div "View 1 Archived results" at bounding box center [169, 348] width 293 height 15
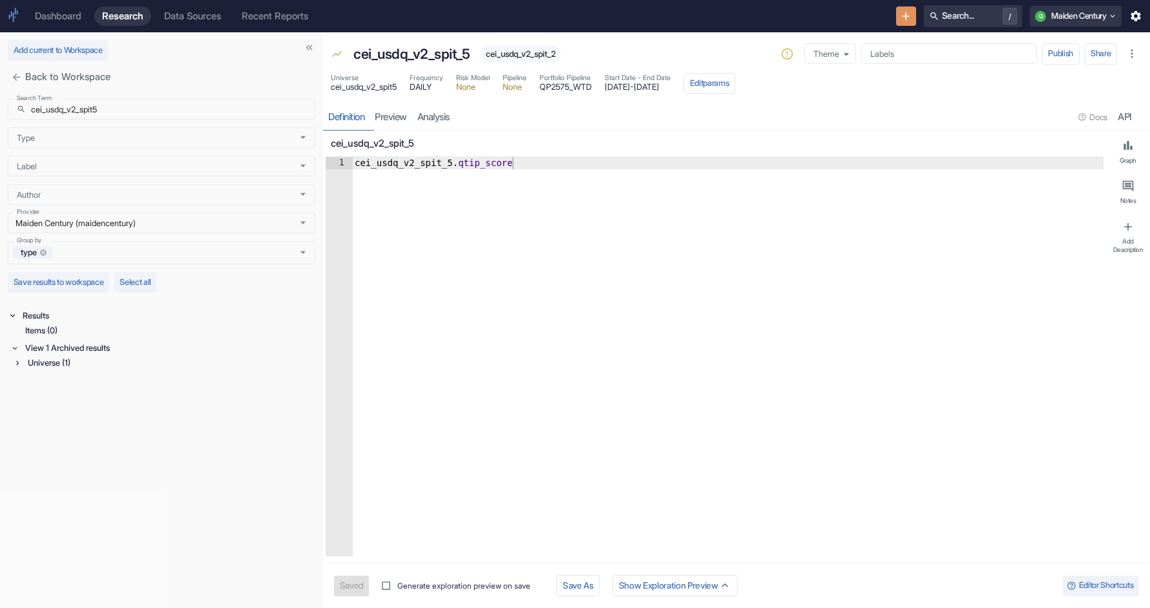
click at [76, 366] on div "Universe (1)" at bounding box center [170, 362] width 290 height 15
click at [86, 385] on p "cei_usdq_v2_spit5" at bounding box center [145, 380] width 220 height 13
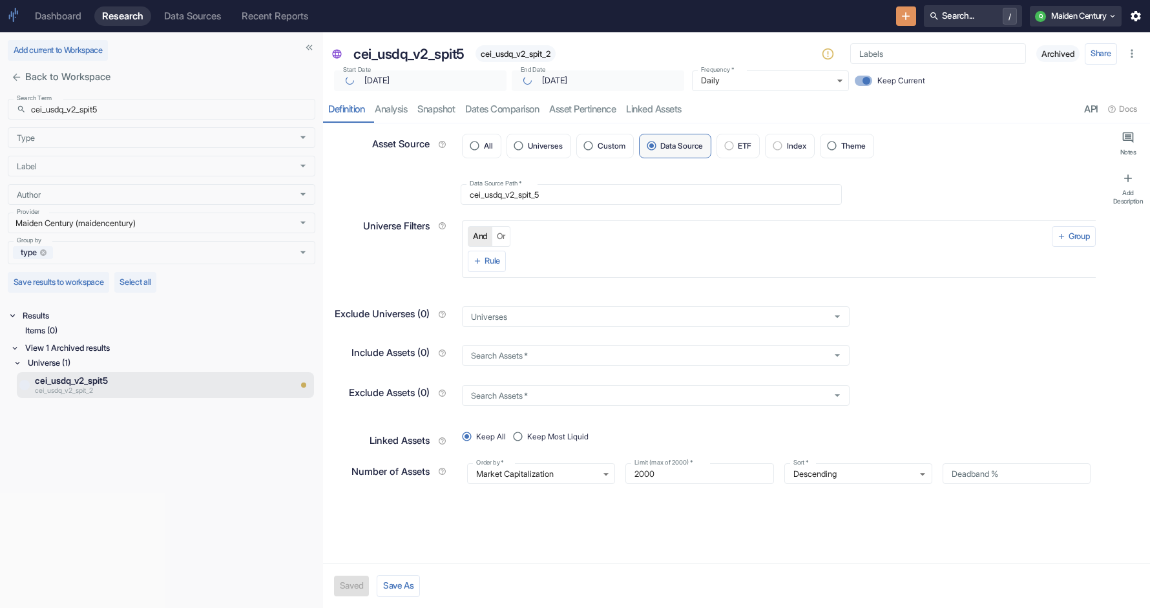
type textarea "x"
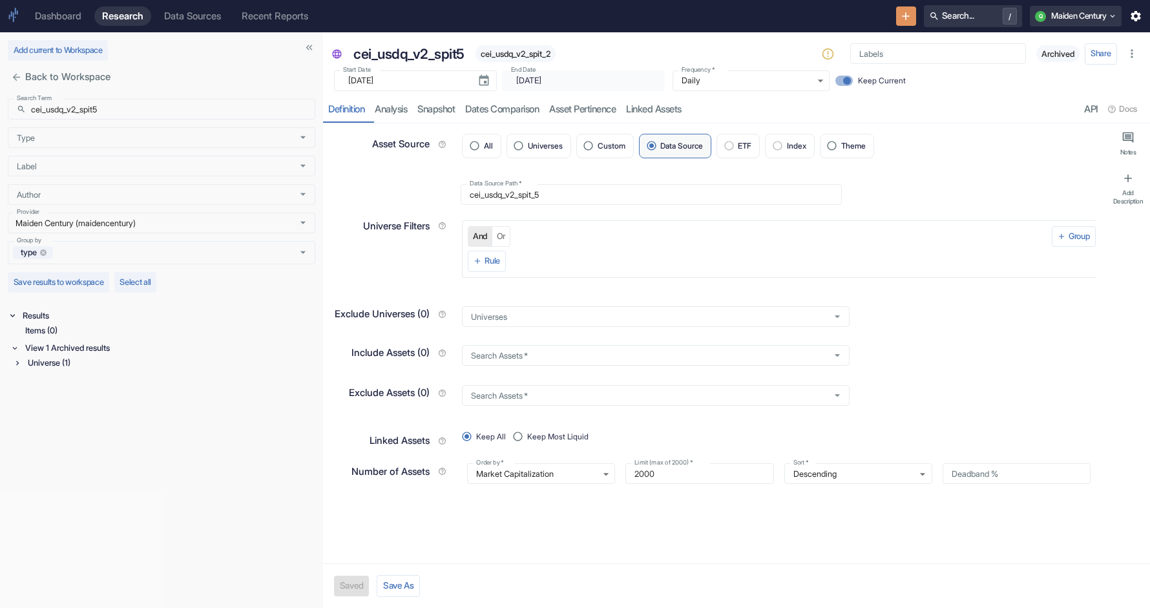
click at [538, 57] on span "cei_usdq_v2_spit_2" at bounding box center [516, 54] width 80 height 10
click at [143, 107] on input "cei_usdq_v2_spit5" at bounding box center [173, 109] width 284 height 21
type input "cei_usdq_v2_spit_5"
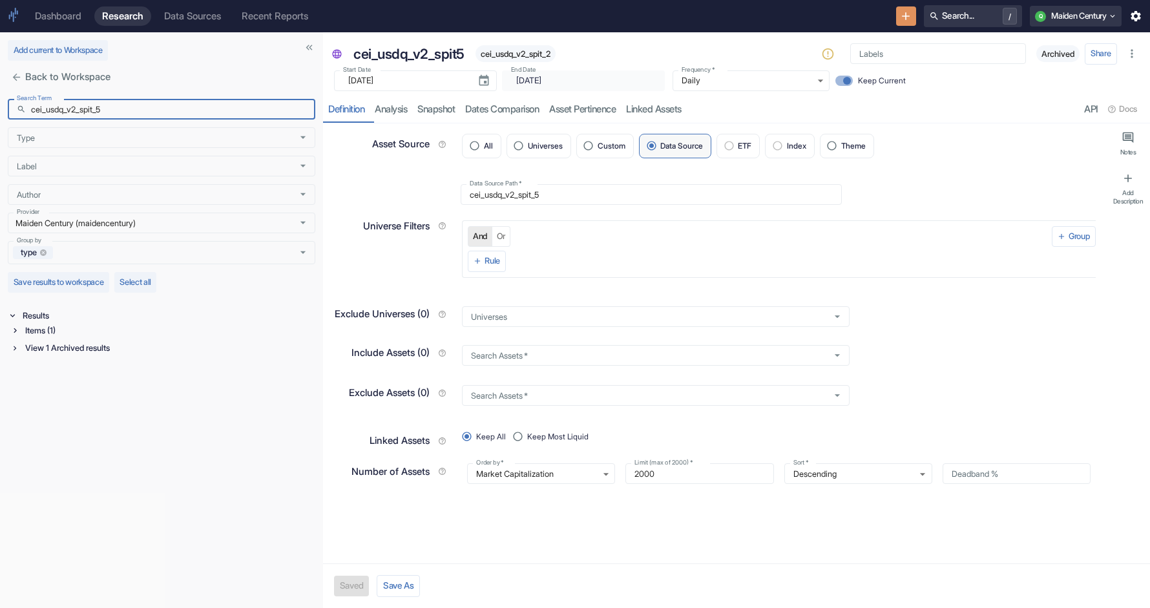
click at [40, 335] on div "Items (1)" at bounding box center [169, 330] width 293 height 15
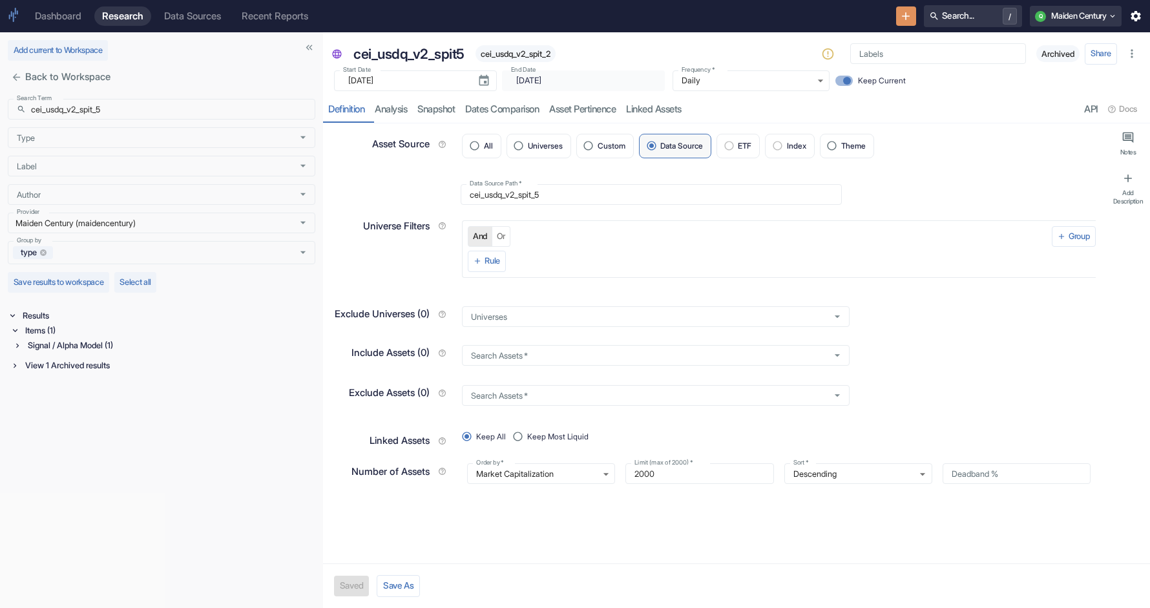
click at [70, 347] on div "Signal / Alpha Model (1)" at bounding box center [170, 345] width 290 height 15
type textarea "x"
click at [127, 357] on p "cei_usdq_v2_spit_5" at bounding box center [145, 362] width 220 height 13
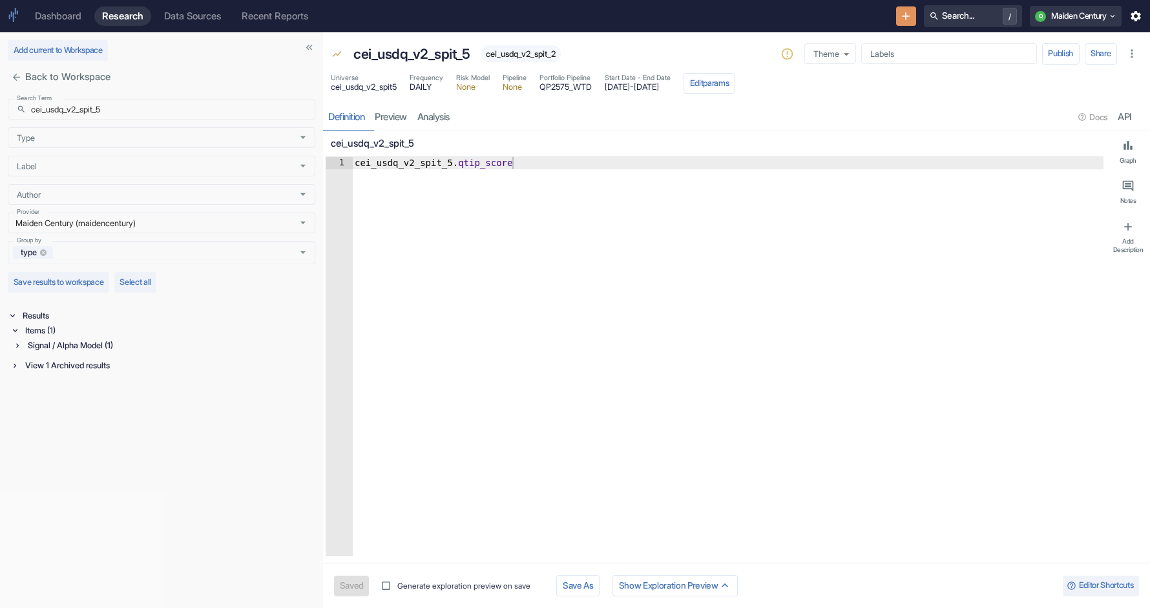
drag, startPoint x: 719, startPoint y: 87, endPoint x: 618, endPoint y: 91, distance: 101.6
click at [618, 91] on div "Universe cei_usdq_v2_spit5 Frequency DAILY Risk Model None Pipeline None Portfo…" at bounding box center [533, 83] width 405 height 21
type textarea "x"
click at [671, 85] on span "[DATE] - [DATE]" at bounding box center [638, 87] width 66 height 8
drag, startPoint x: 715, startPoint y: 85, endPoint x: 682, endPoint y: 87, distance: 33.0
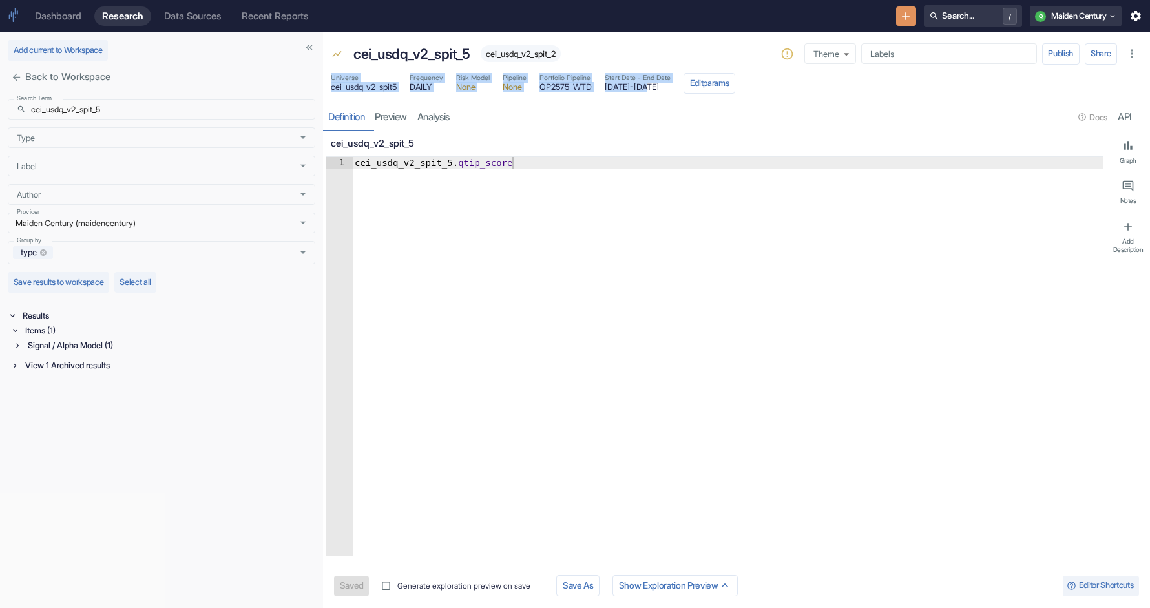
click at [671, 87] on span "[DATE] - [DATE]" at bounding box center [638, 87] width 66 height 8
drag, startPoint x: 715, startPoint y: 88, endPoint x: 618, endPoint y: 89, distance: 97.6
click at [618, 89] on span "[DATE] - [DATE]" at bounding box center [638, 87] width 66 height 8
copy span "[DATE] - [DATE]"
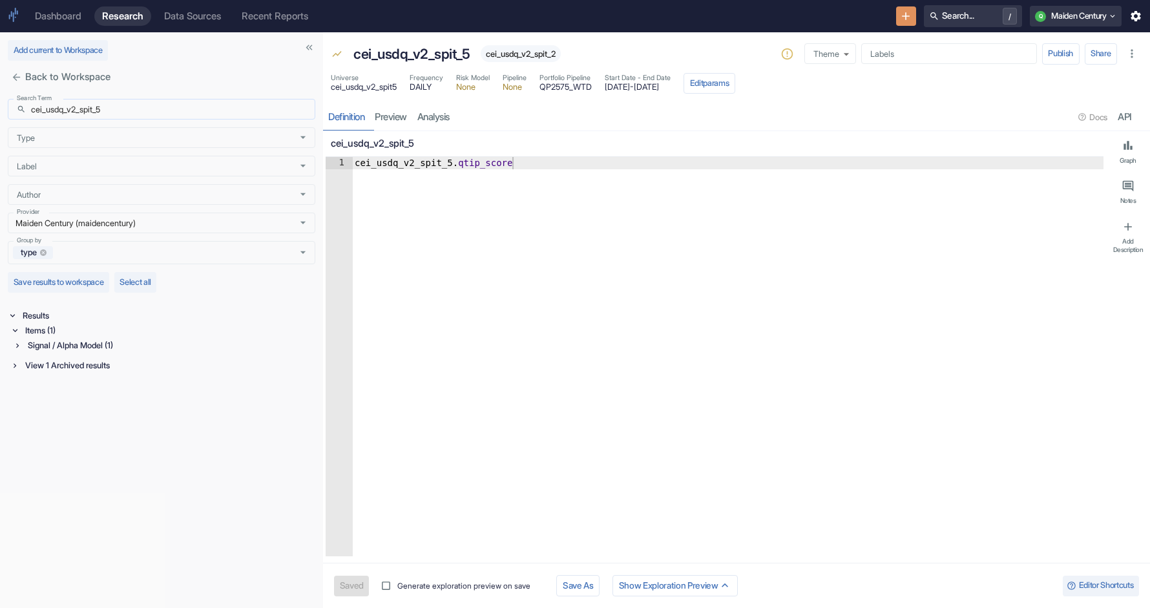
click at [116, 106] on input "cei_usdq_v2_spit_5" at bounding box center [173, 109] width 284 height 21
paste input "qd_v2_spit_"
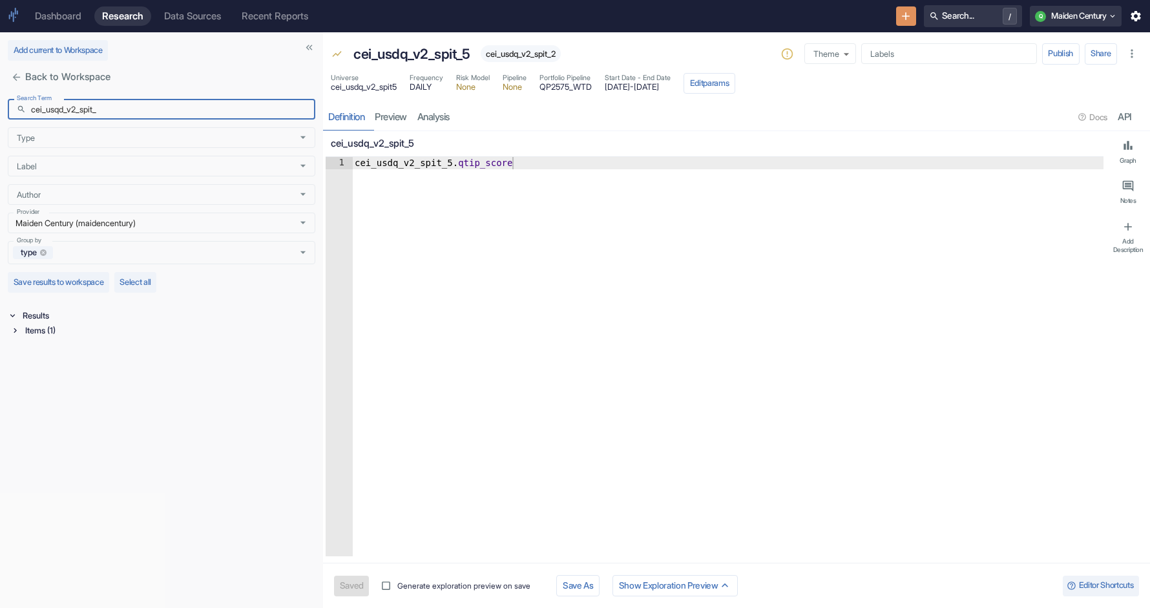
type input "cei_usqd_v2_spit_"
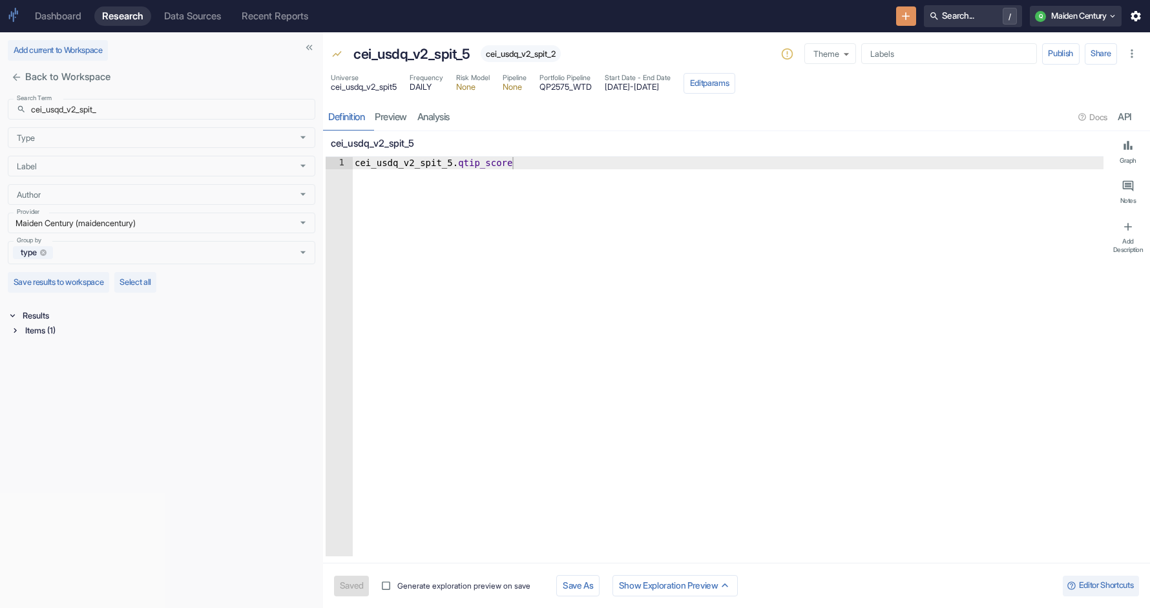
click at [69, 326] on div "Items (1)" at bounding box center [169, 330] width 293 height 15
click at [70, 343] on div "Data Source (1)" at bounding box center [170, 345] width 290 height 15
click at [85, 364] on p "CEI.USDQ.V2.SPIT" at bounding box center [162, 362] width 255 height 13
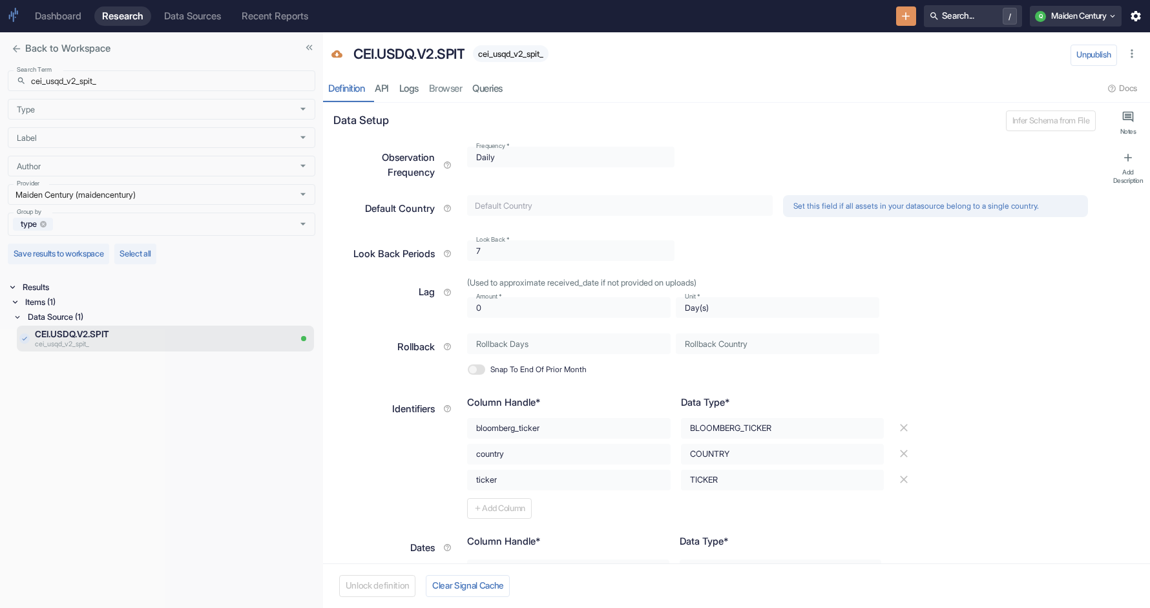
type textarea "x"
click at [141, 85] on input "cei_usqd_v2_spit_" at bounding box center [173, 80] width 284 height 21
type input "cei_usqd_v2_spit"
type textarea "x"
click at [118, 87] on input "cei_usqd" at bounding box center [173, 80] width 284 height 21
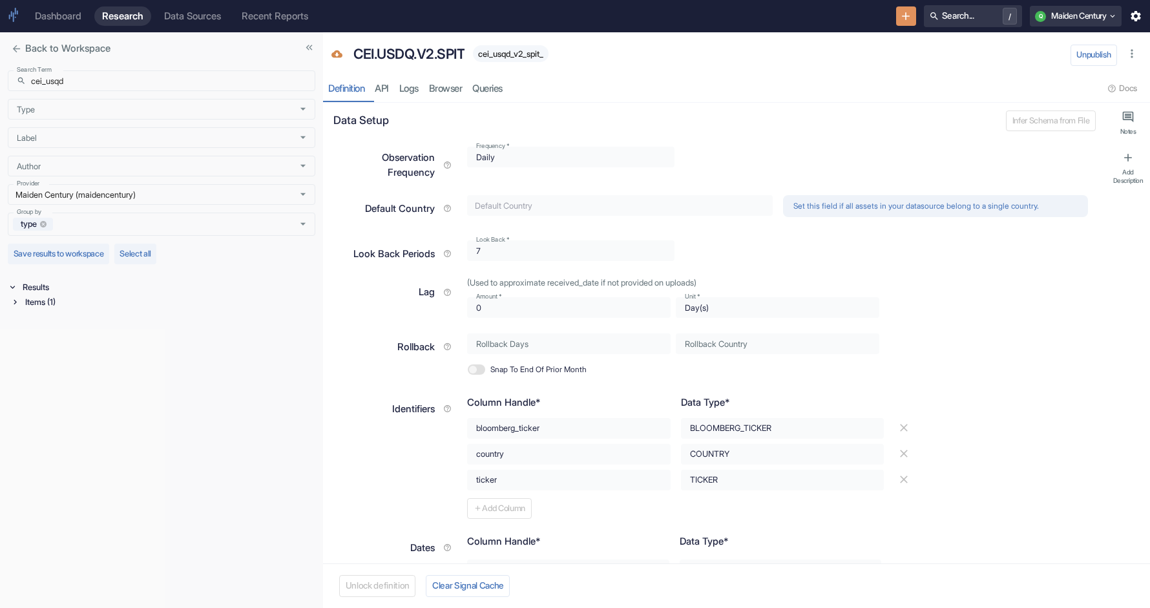
click at [28, 430] on div "Search Term ​ cei_usqd Search Term Type Type Label Label Author Author Provider…" at bounding box center [161, 336] width 323 height 543
click at [41, 309] on div "Items (1)" at bounding box center [169, 302] width 293 height 15
click at [51, 322] on div "Data Source (1)" at bounding box center [170, 317] width 290 height 15
click at [95, 76] on input "cei_usqd" at bounding box center [173, 80] width 284 height 21
type input "cei_usdq"
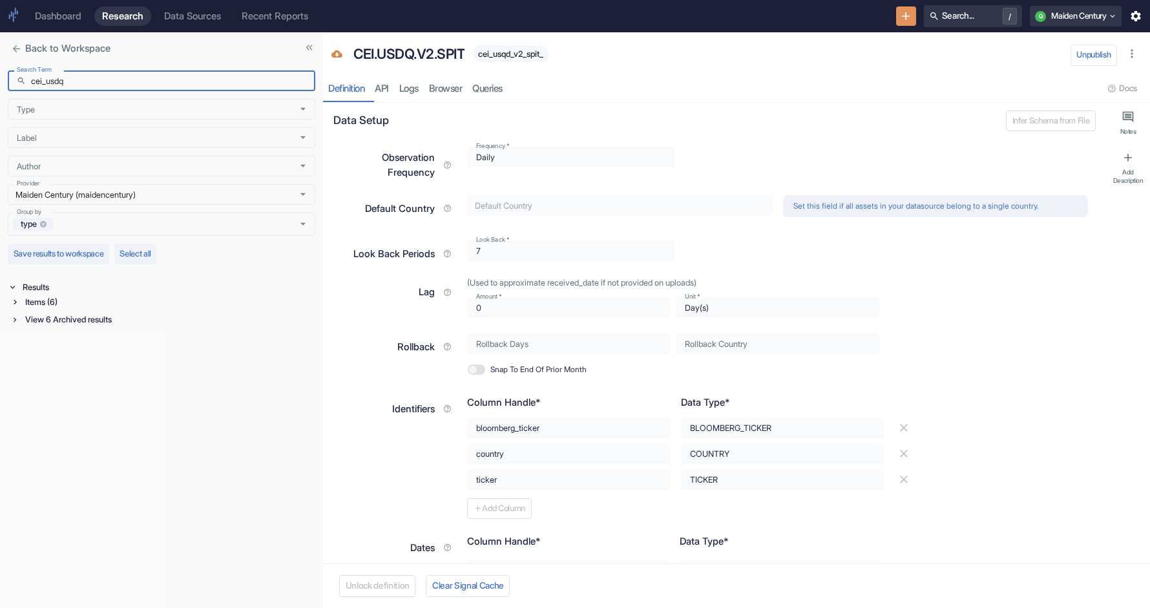
click at [18, 308] on div "Items (6)" at bounding box center [162, 302] width 305 height 15
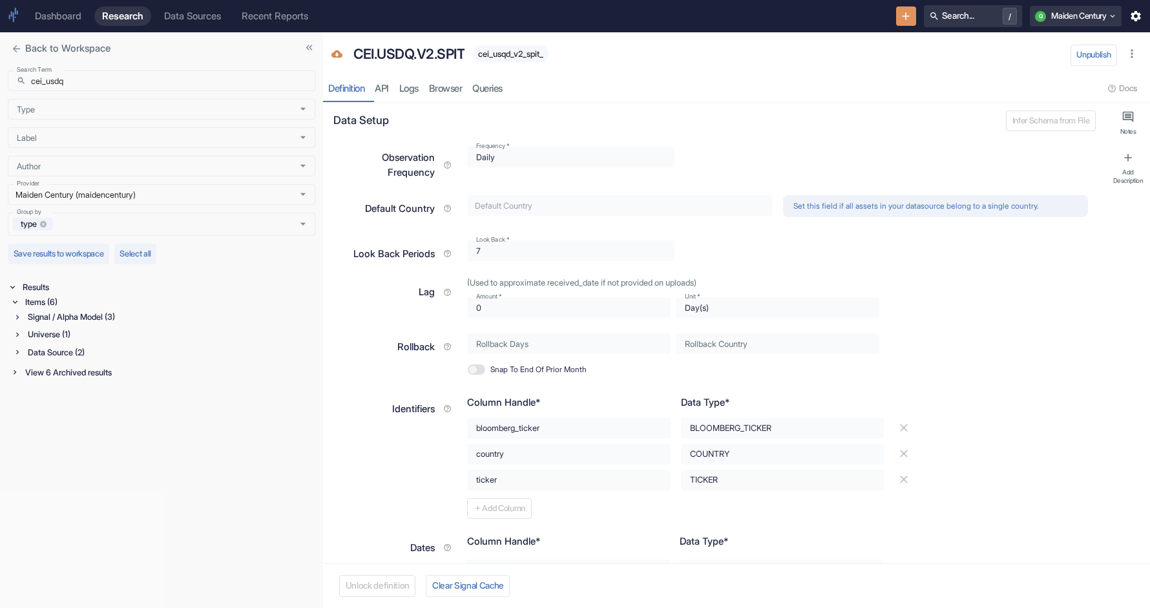
click at [40, 319] on div "Signal / Alpha Model (3)" at bounding box center [170, 317] width 290 height 15
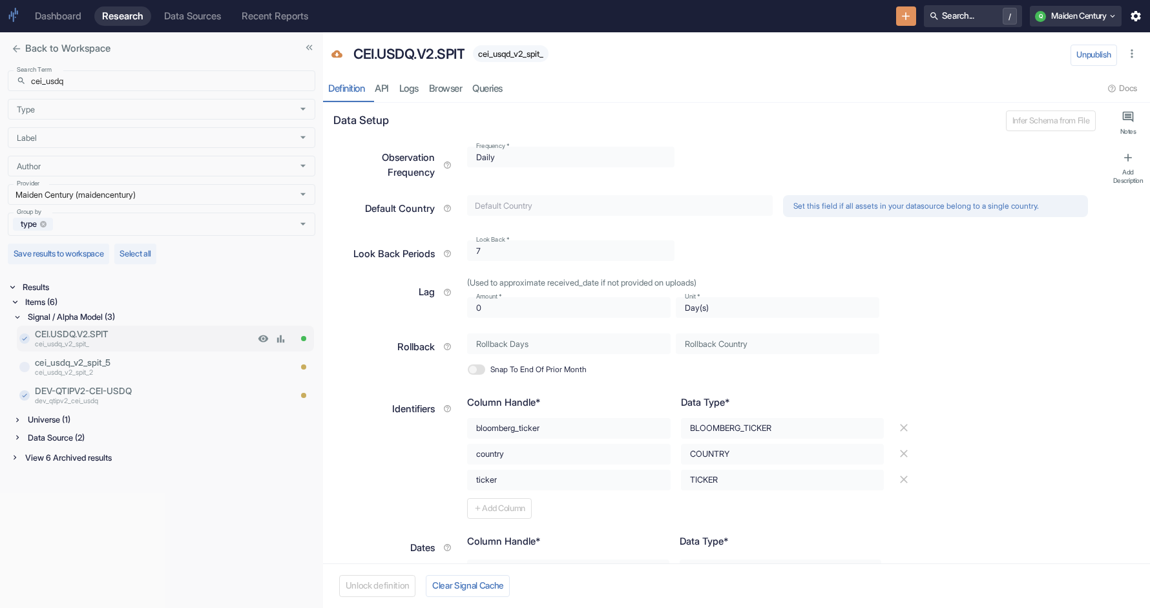
click at [130, 346] on p "cei_usdq_v2_spit_" at bounding box center [145, 345] width 220 height 10
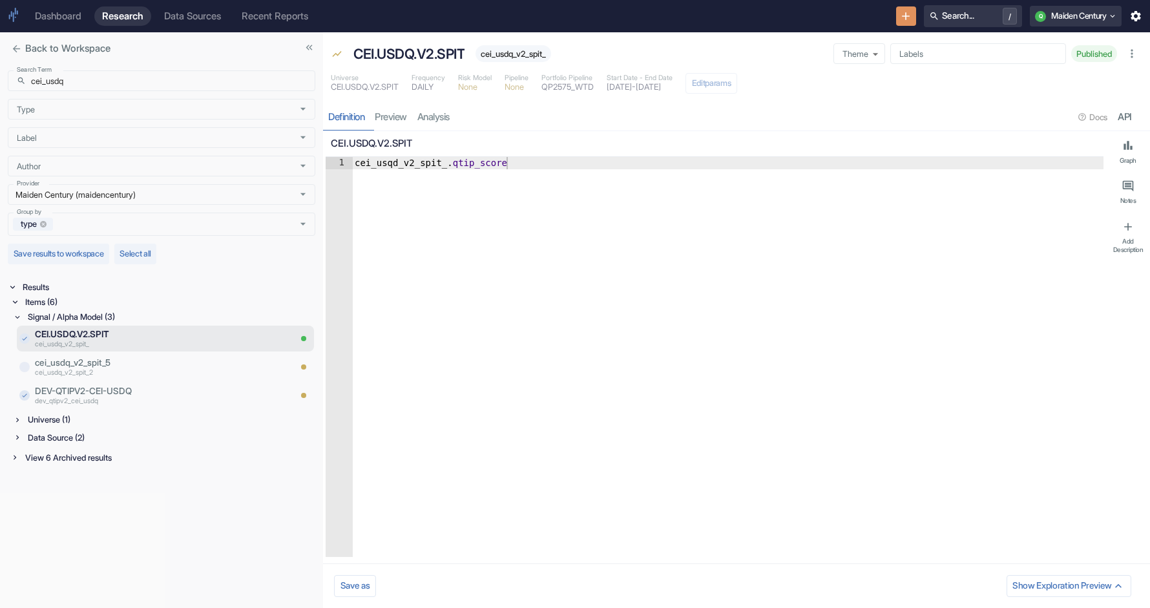
type textarea "x"
type textarea "cei_usqd_v2_spit_.qtip_score"
click at [405, 165] on div "cei_usqd_v2_spit_ . qtip_score" at bounding box center [728, 369] width 752 height 425
type textarea "x"
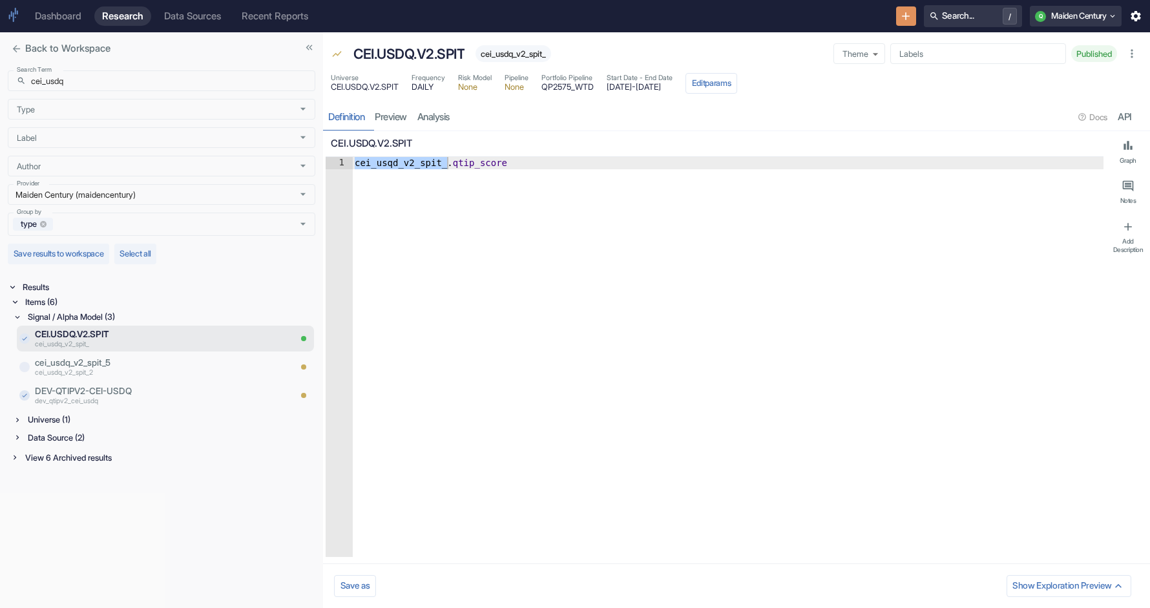
click at [507, 55] on span "cei_usdq_v2_spit_" at bounding box center [514, 54] width 76 height 10
copy span "cei_usdq_v2_spit_"
drag, startPoint x: 721, startPoint y: 86, endPoint x: 619, endPoint y: 86, distance: 102.8
click at [619, 86] on div "Universe CEI.USDQ.V2.SPIT Frequency DAILY Risk Model None Pipeline None Portfol…" at bounding box center [534, 83] width 407 height 21
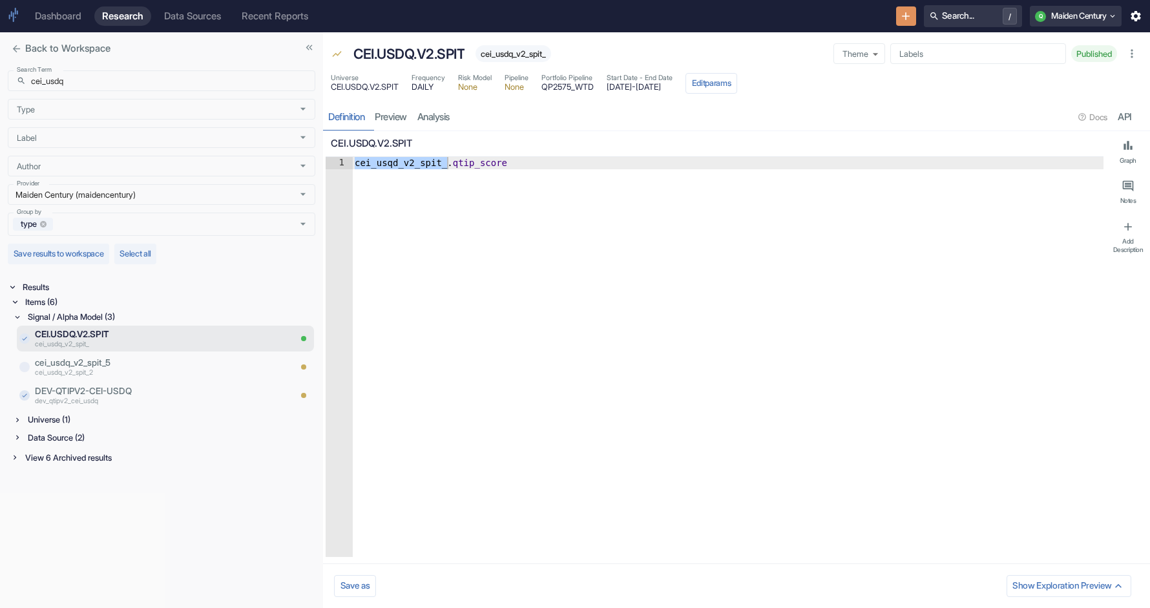
click at [378, 94] on div "Universe CEI.USDQ.V2.SPIT Frequency DAILY Risk Model None Pipeline None Portfol…" at bounding box center [736, 84] width 827 height 28
click at [377, 90] on span "CEI.USDQ.V2.SPIT" at bounding box center [365, 87] width 68 height 8
click at [160, 77] on input "cei_usdq" at bounding box center [173, 80] width 284 height 21
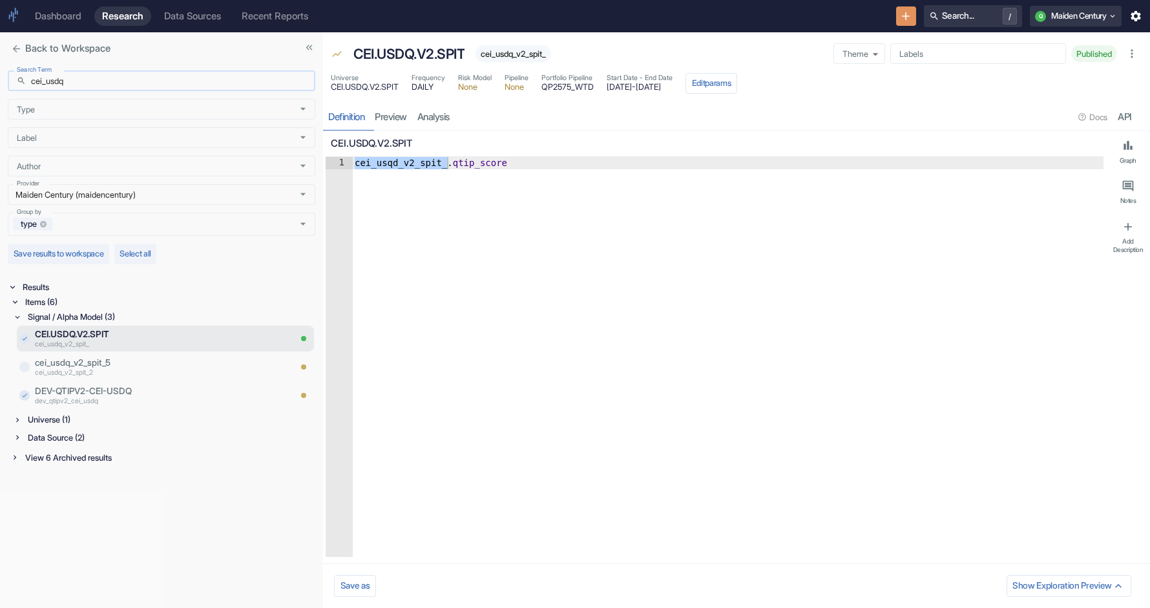
click at [160, 77] on input "cei_usdq" at bounding box center [173, 80] width 284 height 21
paste input "CEI.USDQ.V2.SPIT"
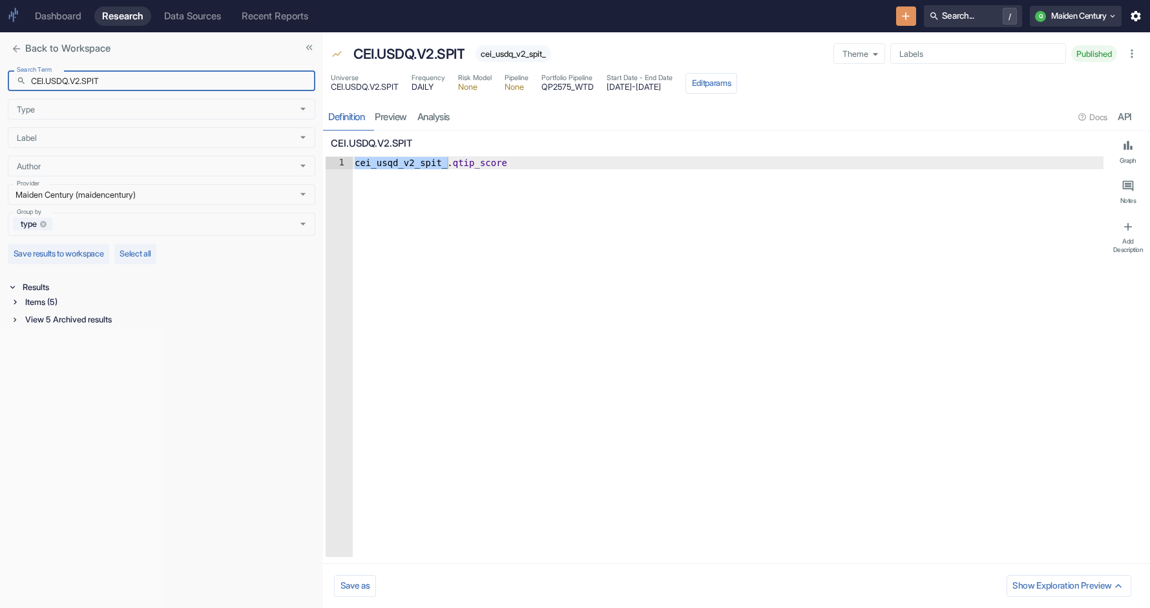
type input "CEI.USDQ.V2.SPIT"
click at [26, 308] on div "Items (5)" at bounding box center [169, 302] width 293 height 15
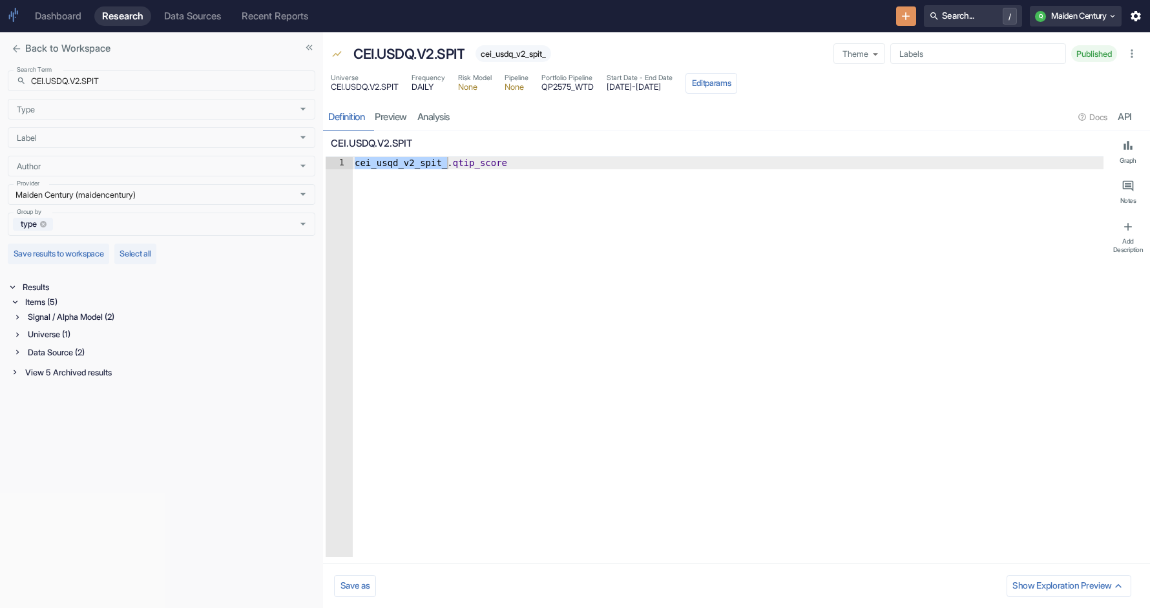
click at [36, 335] on div "Universe (1)" at bounding box center [170, 334] width 290 height 15
click at [71, 357] on p "cei_usdq_v2_spit_" at bounding box center [145, 362] width 220 height 10
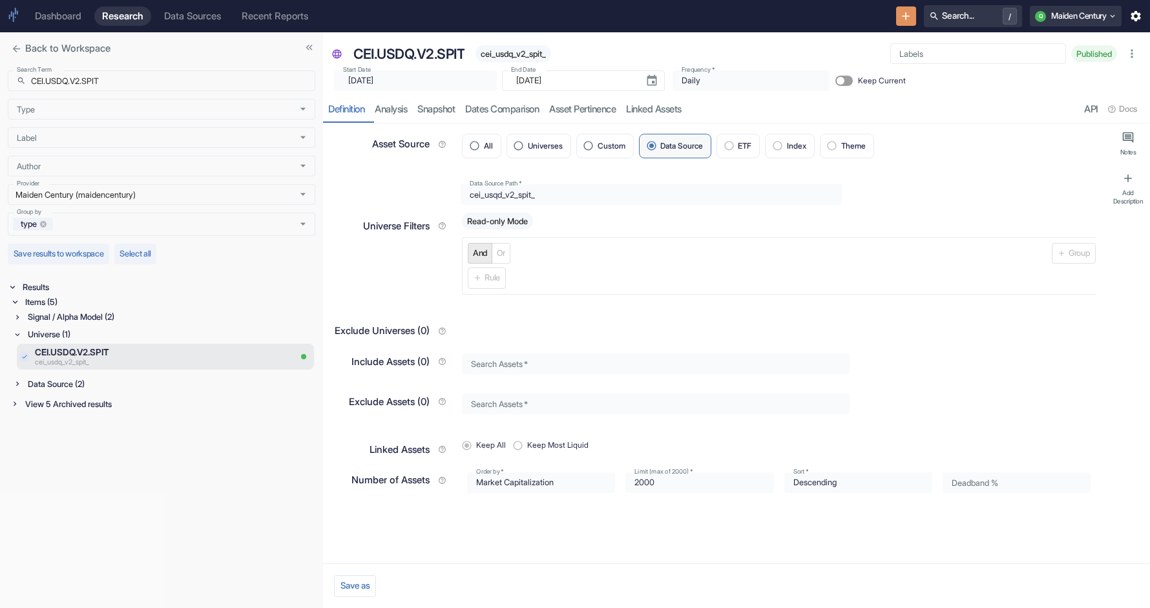
click at [525, 56] on span "cei_usdq_v2_spit_" at bounding box center [514, 54] width 76 height 10
type textarea "x"
